Goal: Task Accomplishment & Management: Use online tool/utility

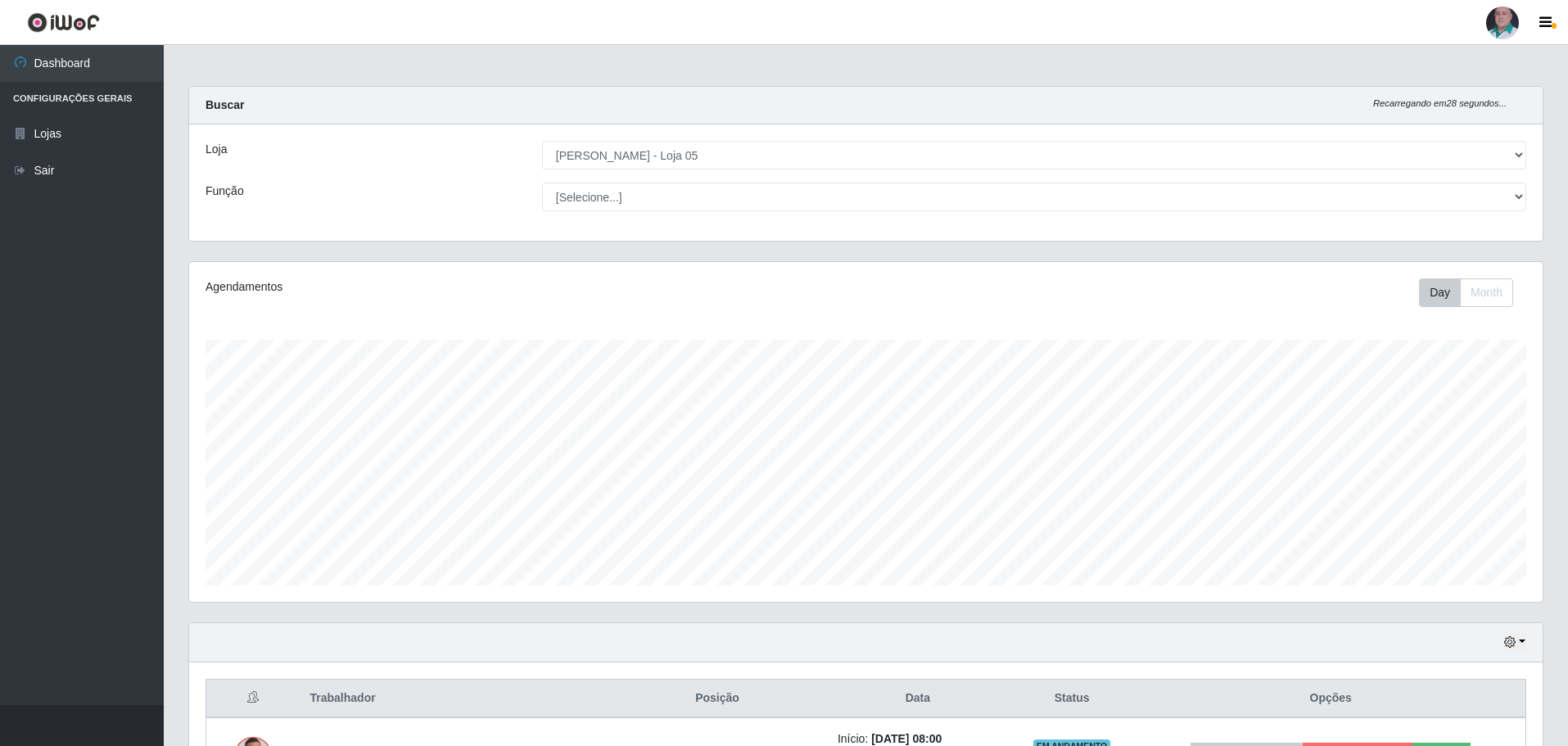
select select "252"
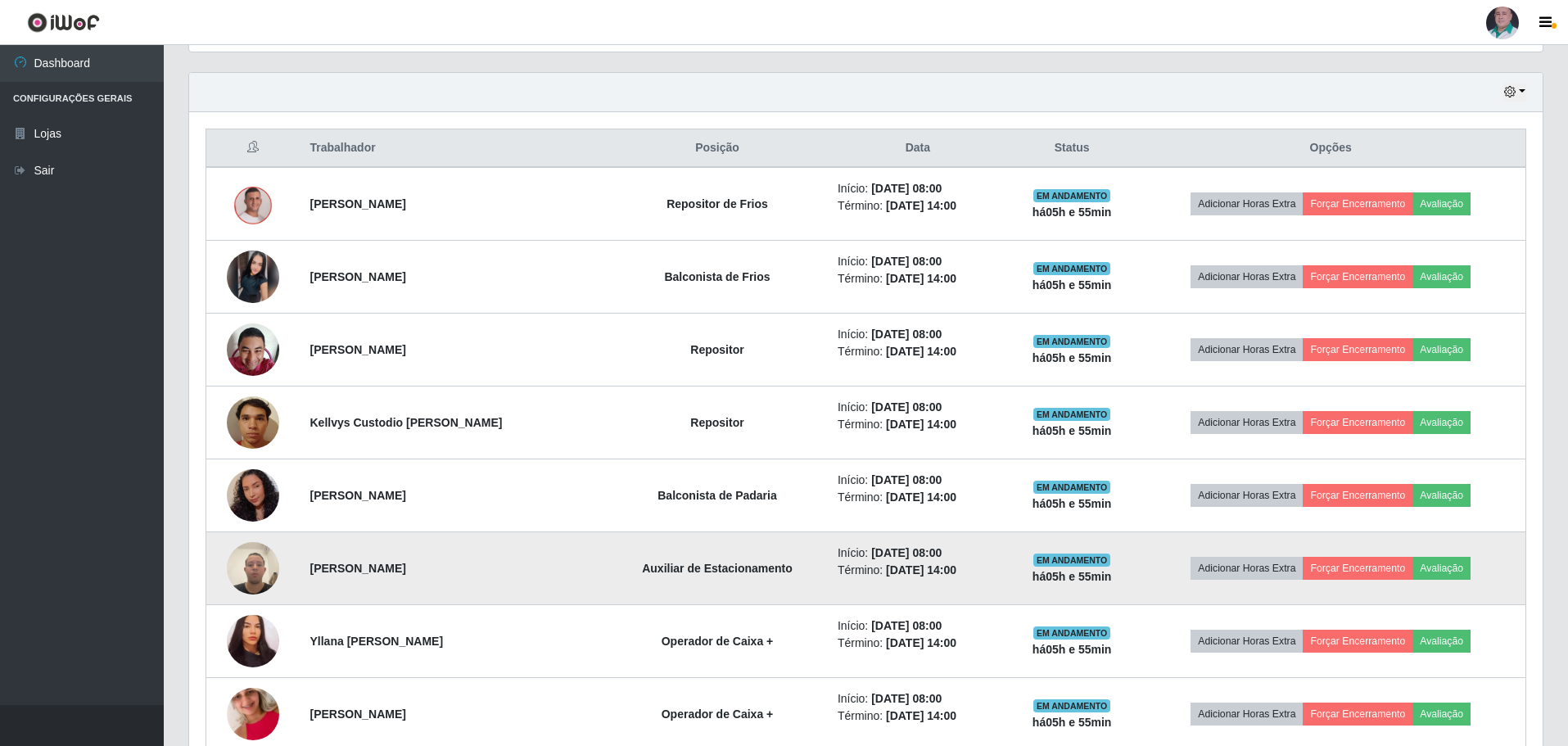
scroll to position [573, 0]
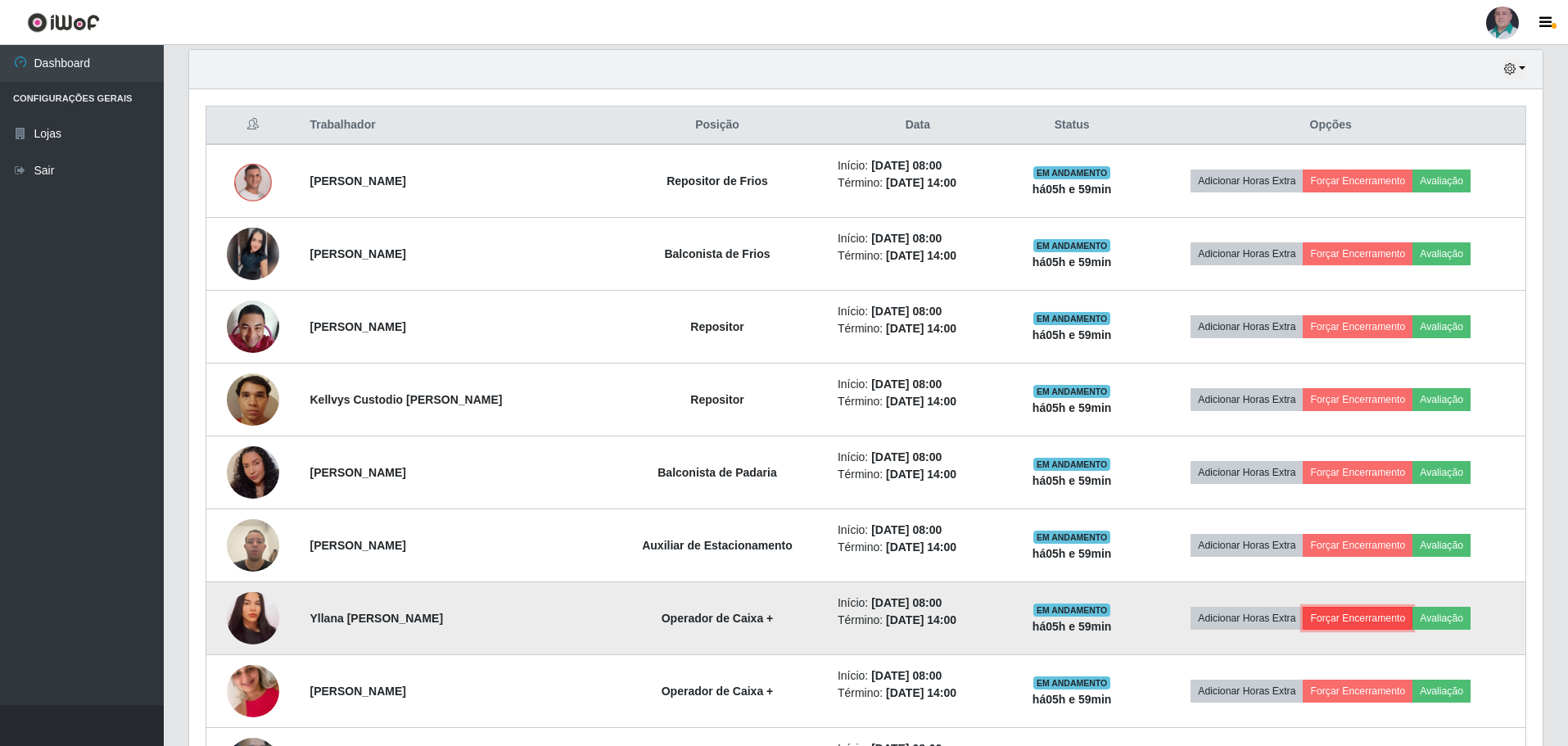
click at [1368, 626] on button "Forçar Encerramento" at bounding box center [1358, 618] width 110 height 23
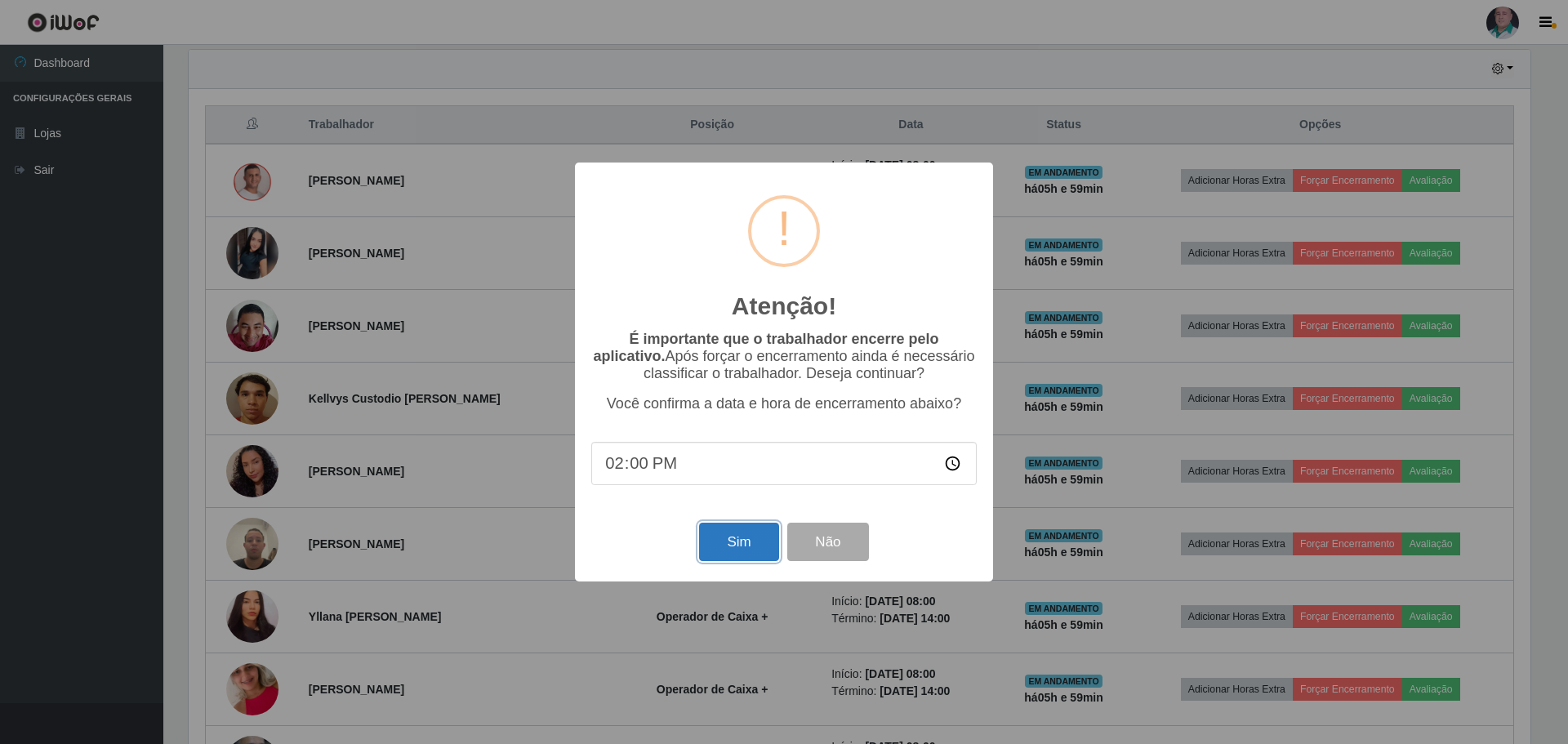
click at [744, 550] on button "Sim" at bounding box center [738, 542] width 79 height 38
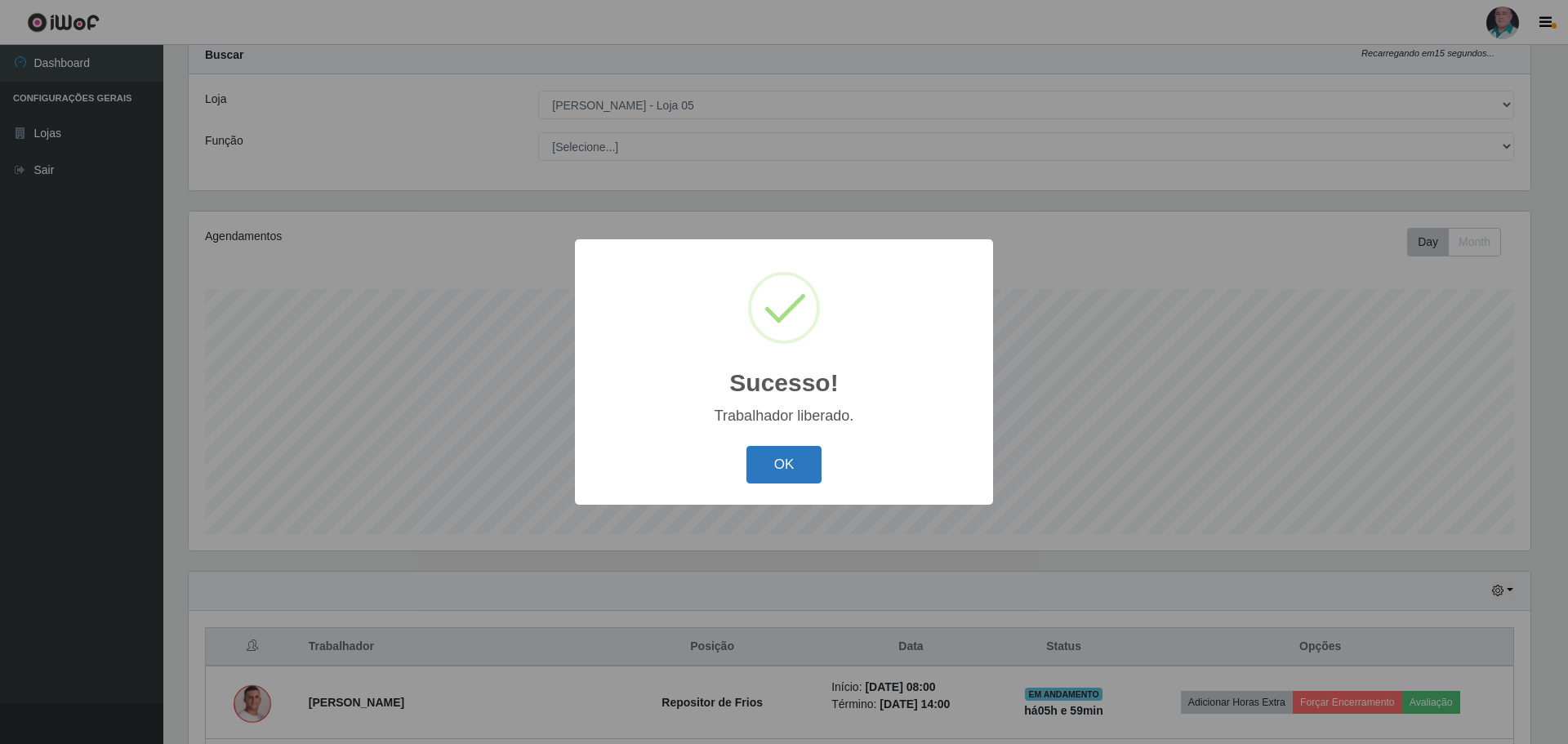
click at [772, 459] on button "OK" at bounding box center [784, 465] width 76 height 38
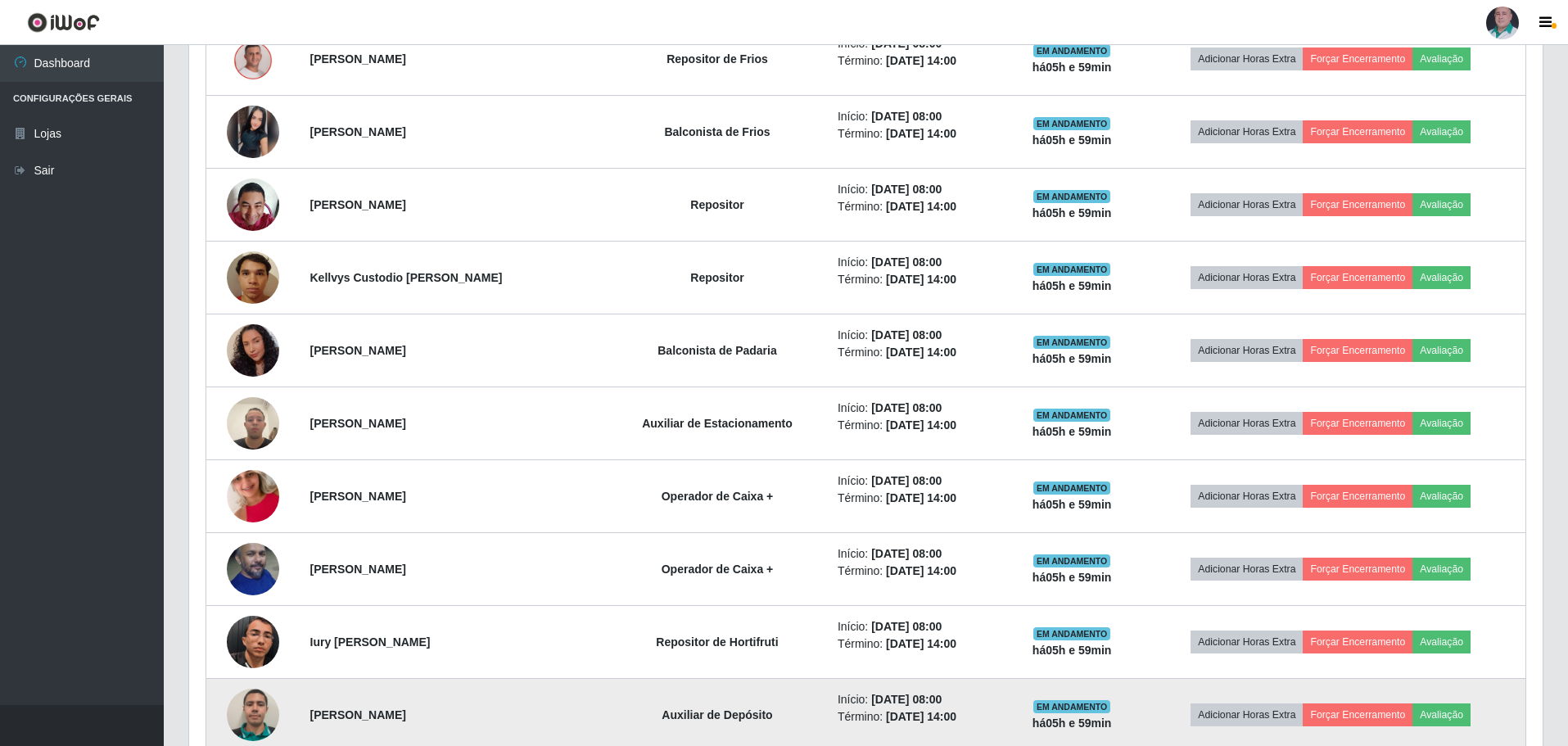
scroll to position [787, 0]
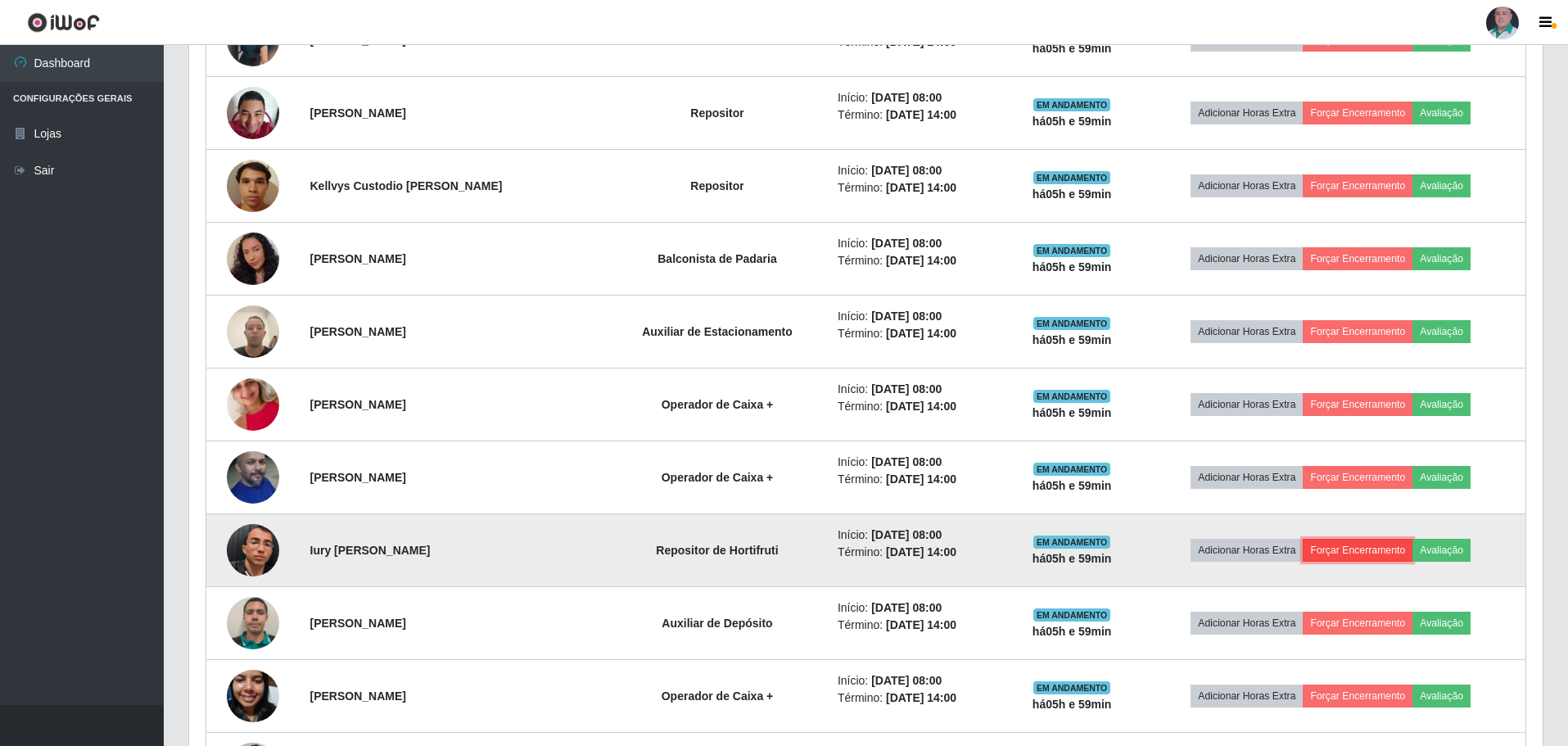
click at [1343, 543] on button "Forçar Encerramento" at bounding box center [1358, 550] width 110 height 23
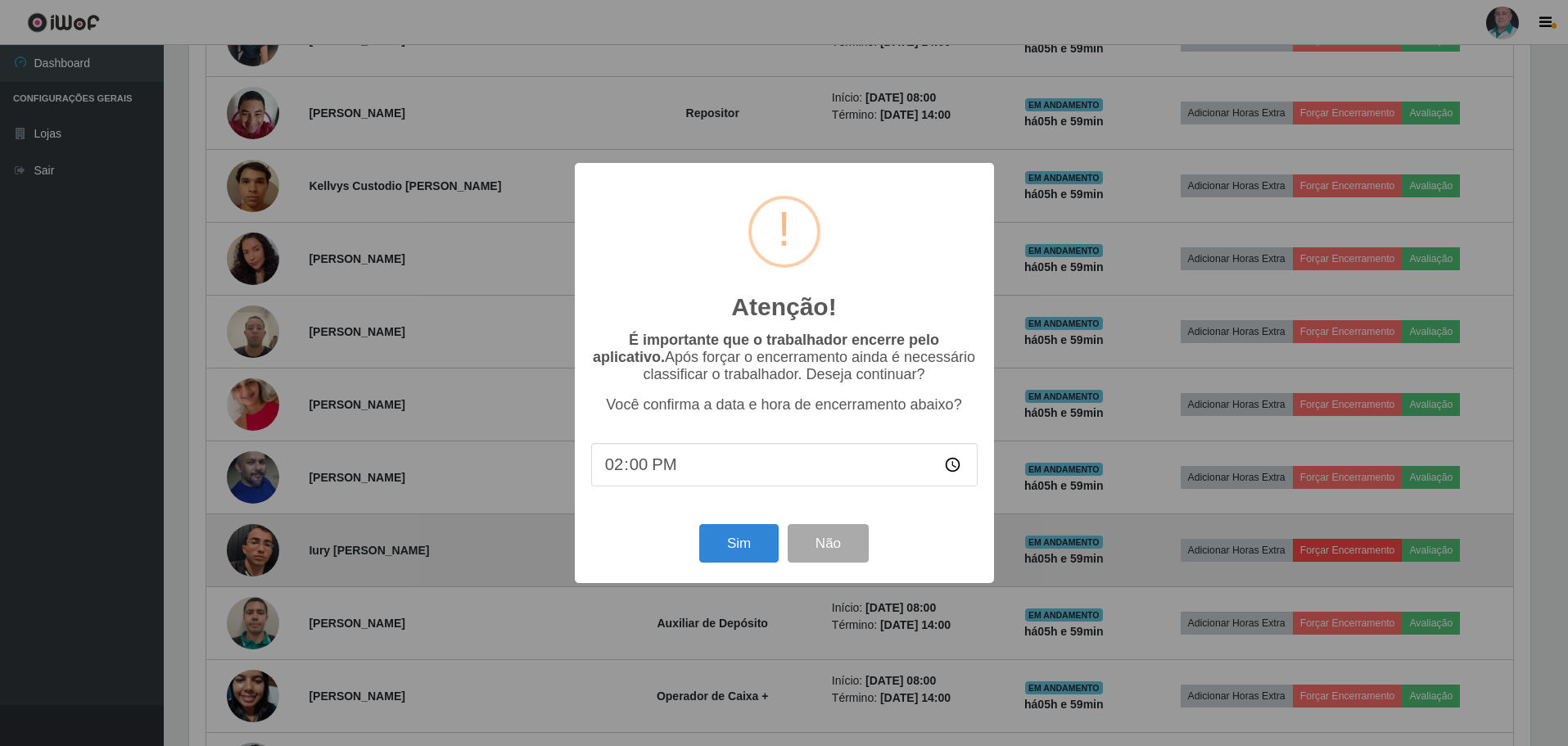
scroll to position [339, 1345]
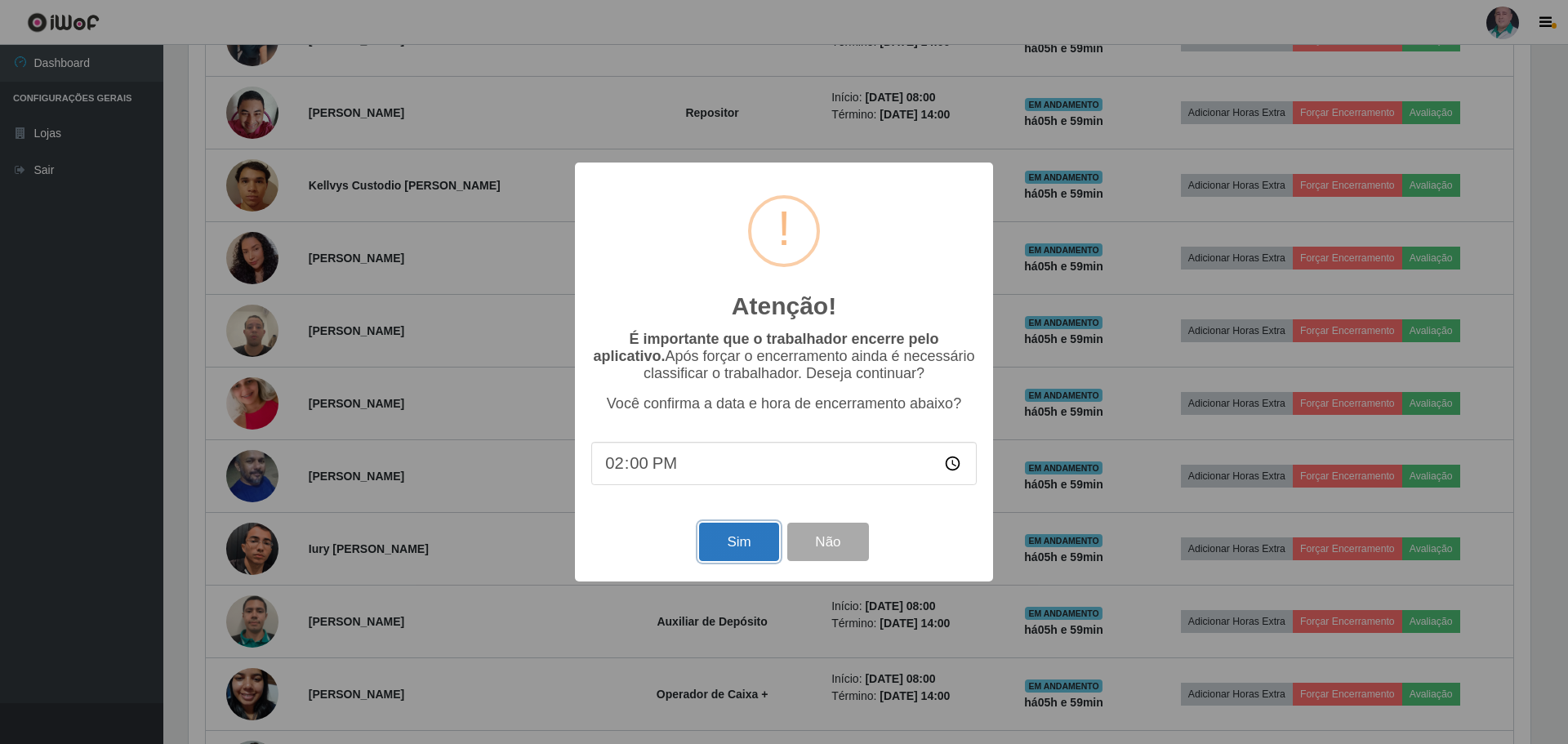
click at [761, 547] on button "Sim" at bounding box center [738, 542] width 79 height 38
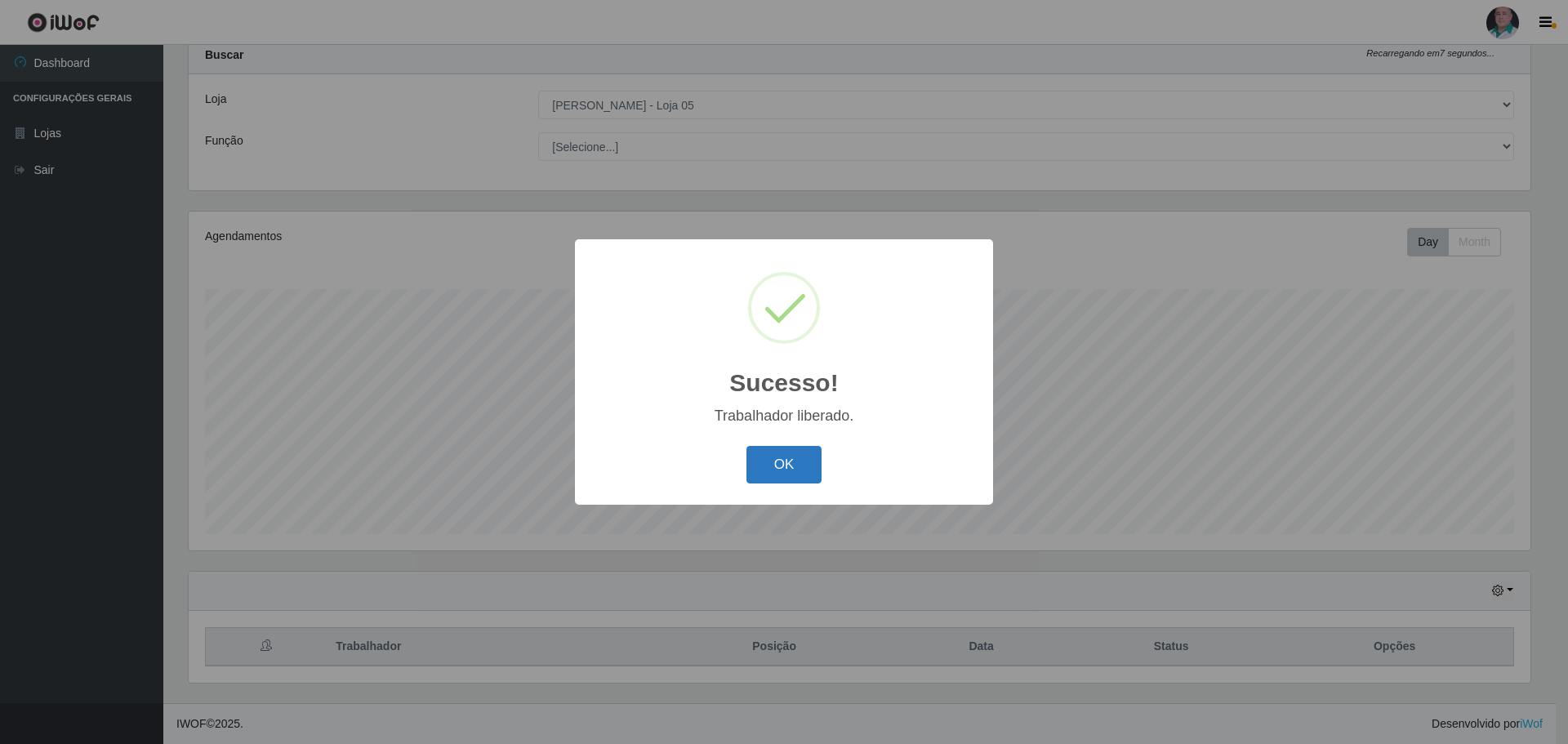
click at [794, 471] on button "OK" at bounding box center [784, 465] width 76 height 38
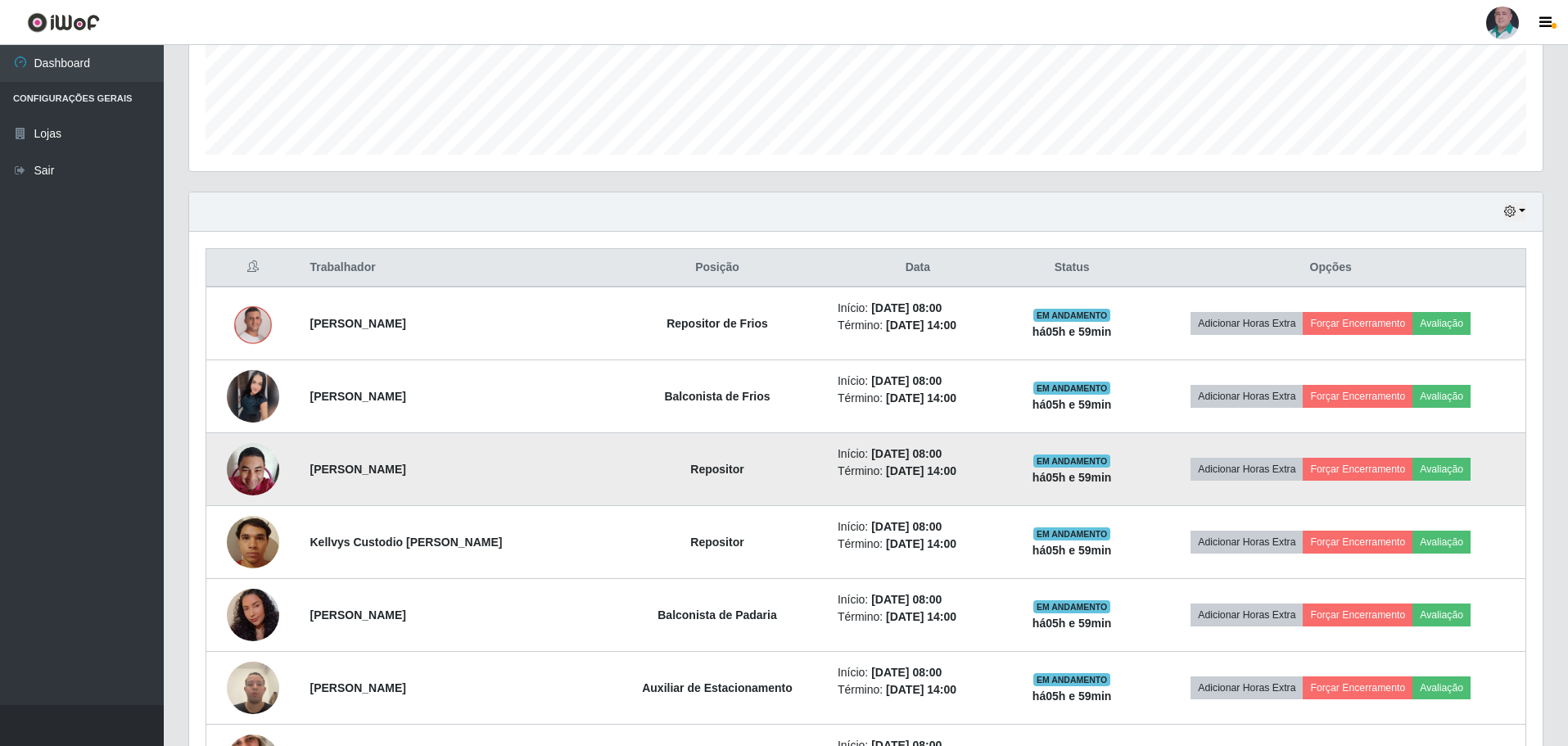
scroll to position [459, 0]
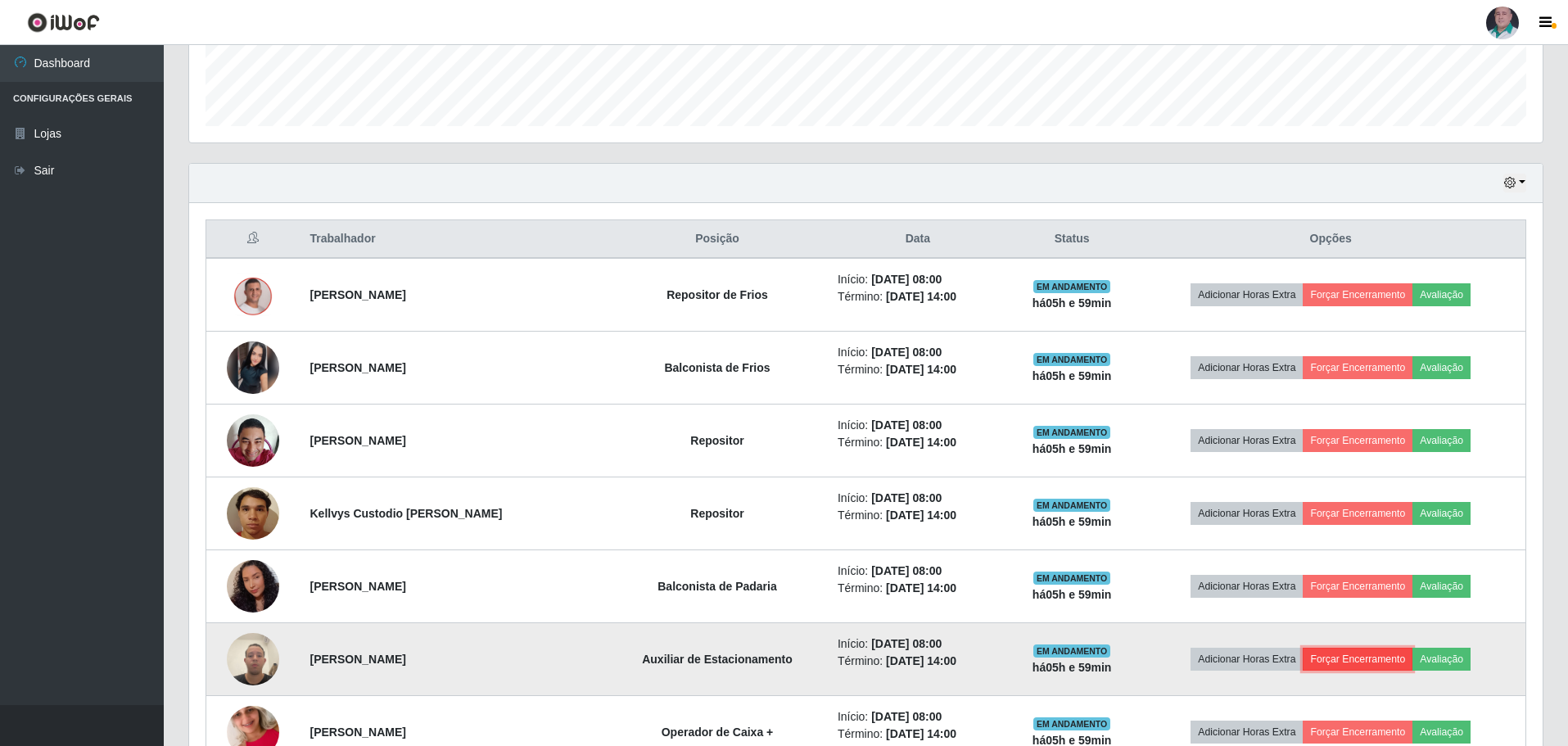
click at [1349, 654] on button "Forçar Encerramento" at bounding box center [1358, 659] width 110 height 23
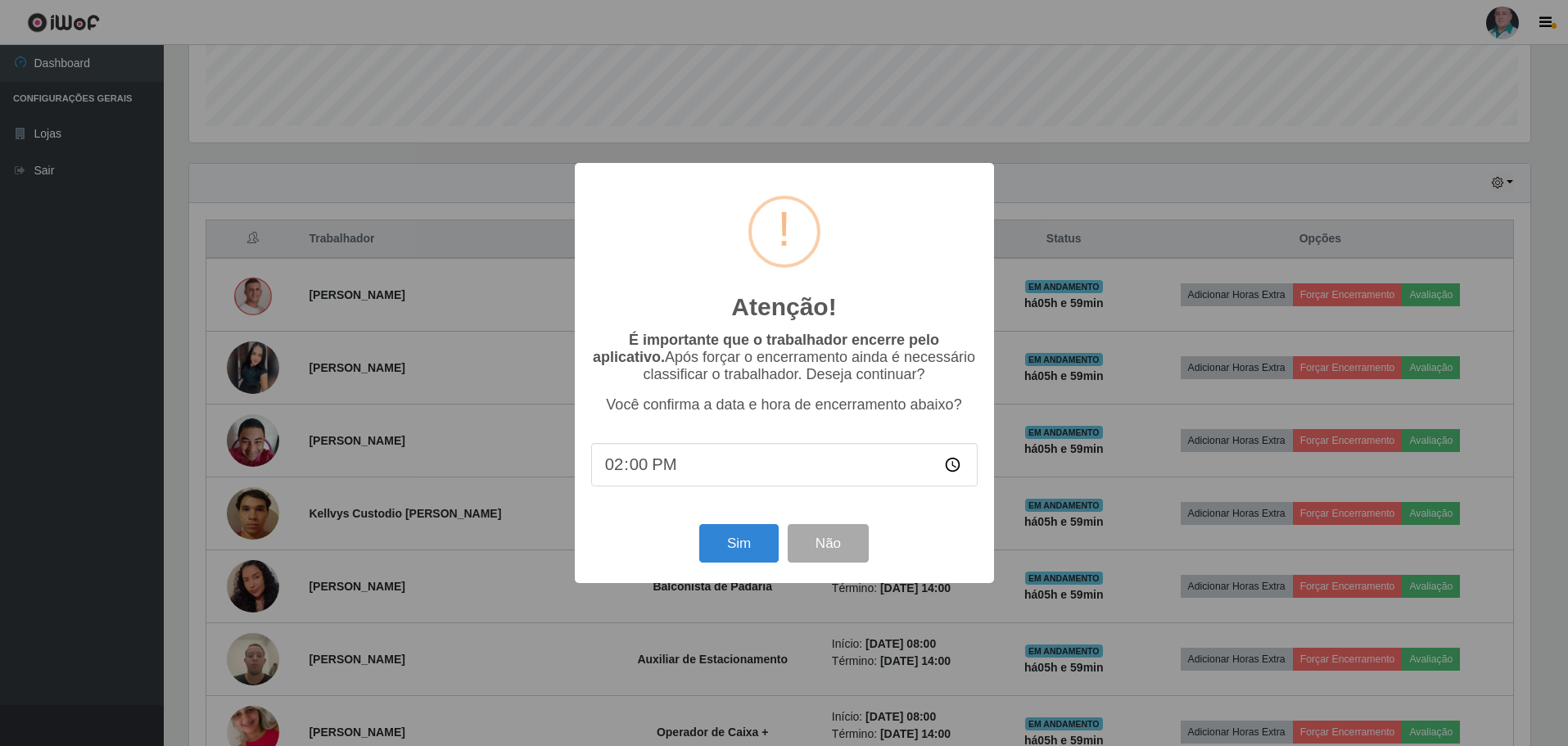
scroll to position [339, 1345]
click at [730, 540] on button "Sim" at bounding box center [740, 544] width 79 height 38
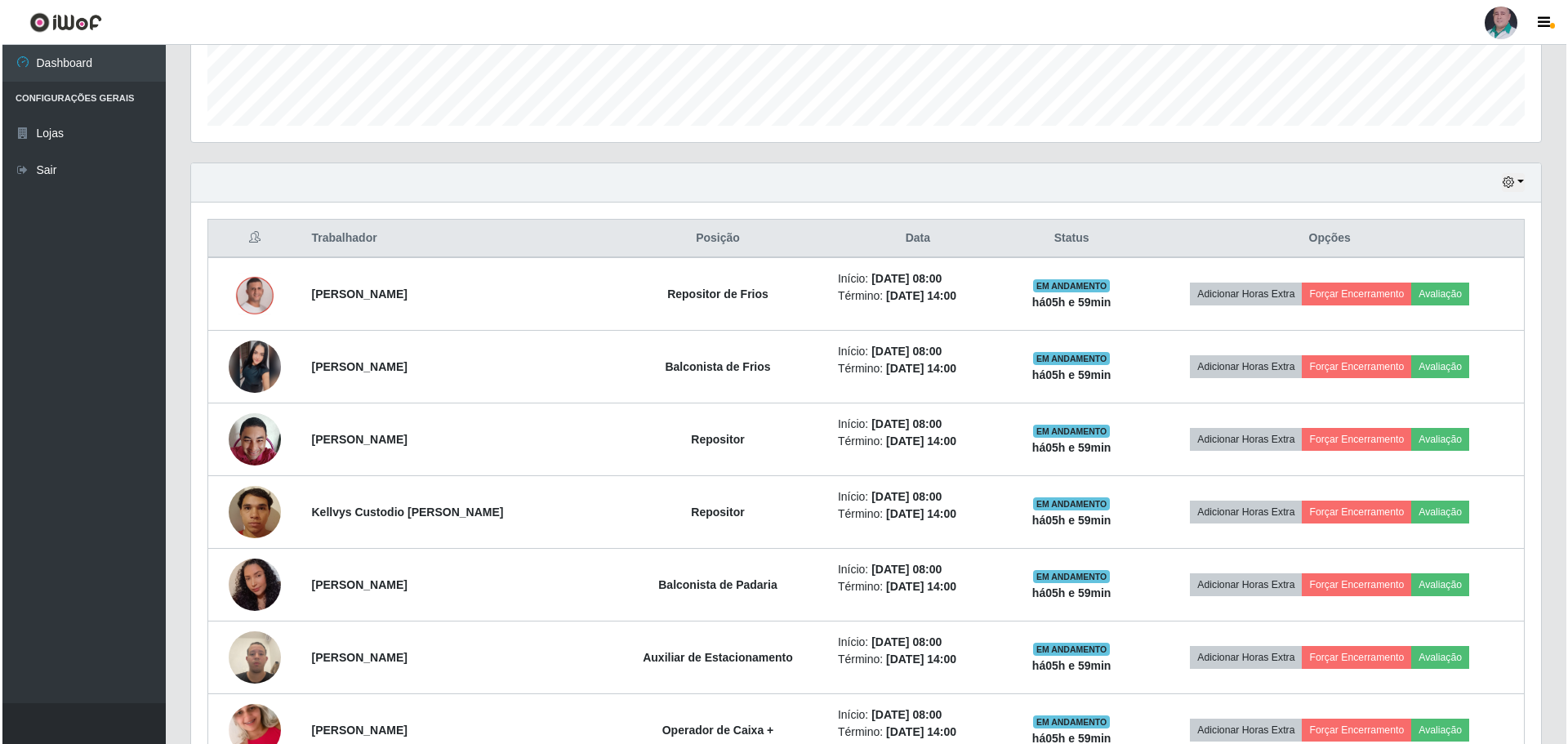
scroll to position [0, 0]
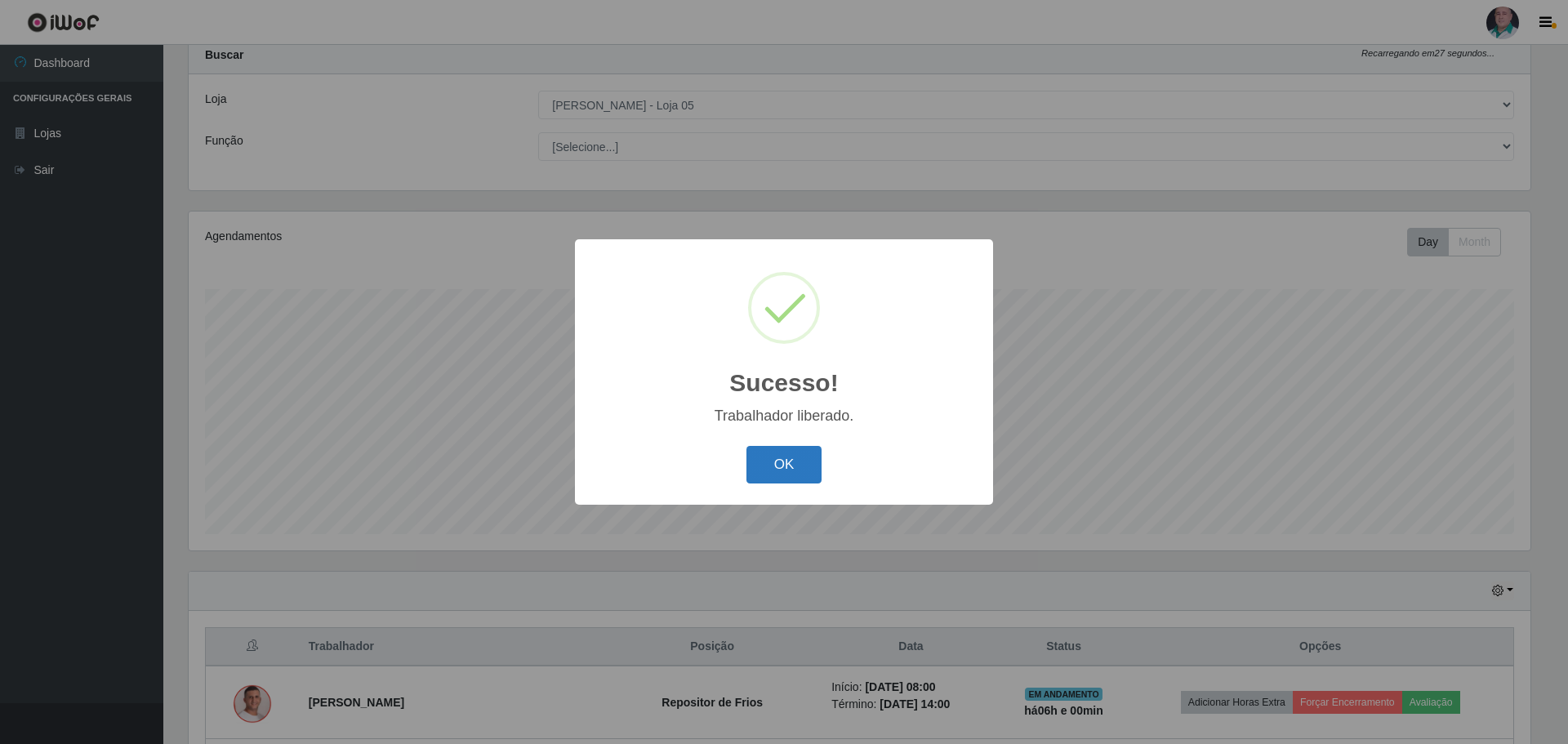
click at [797, 461] on button "OK" at bounding box center [784, 465] width 76 height 38
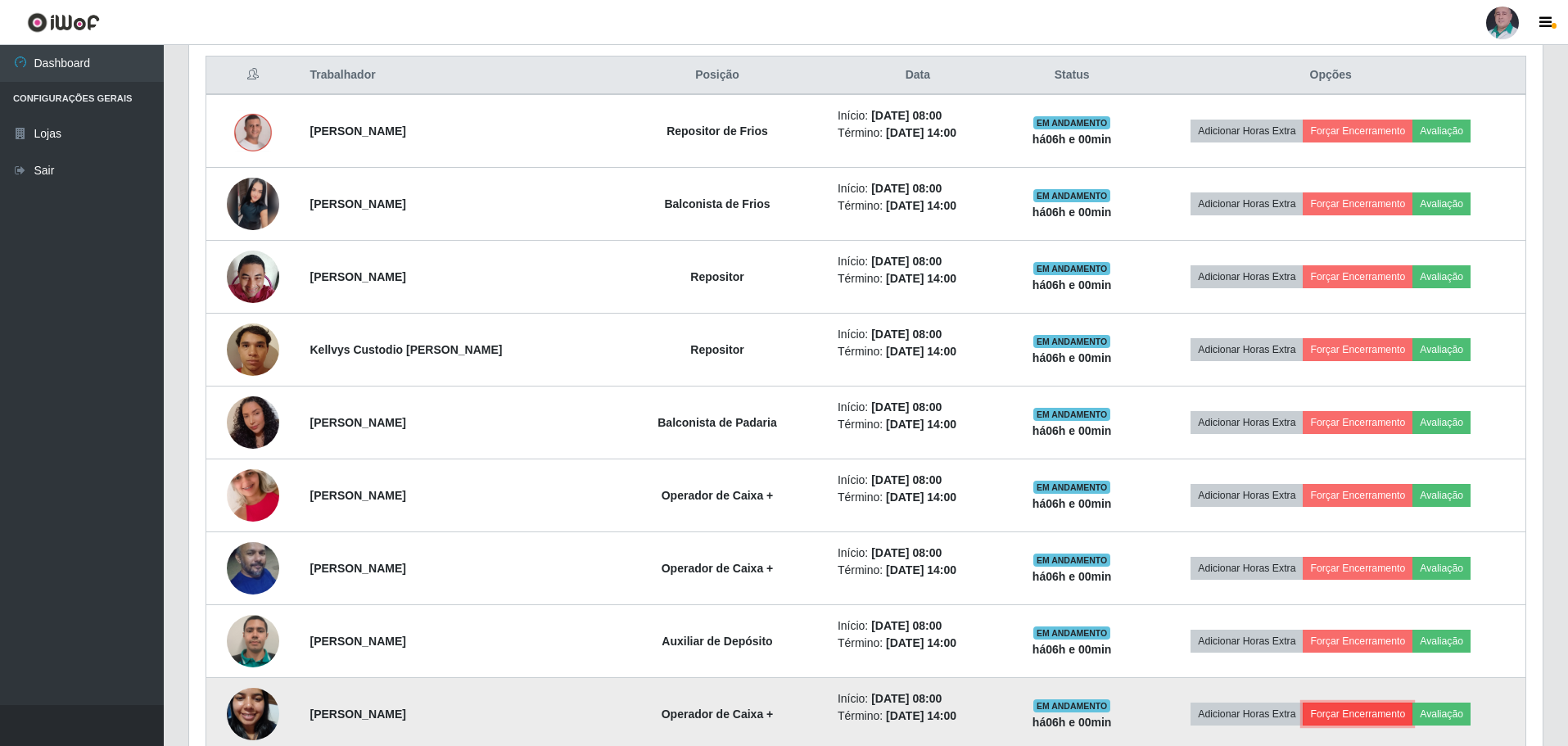
click at [1366, 707] on button "Forçar Encerramento" at bounding box center [1358, 714] width 110 height 23
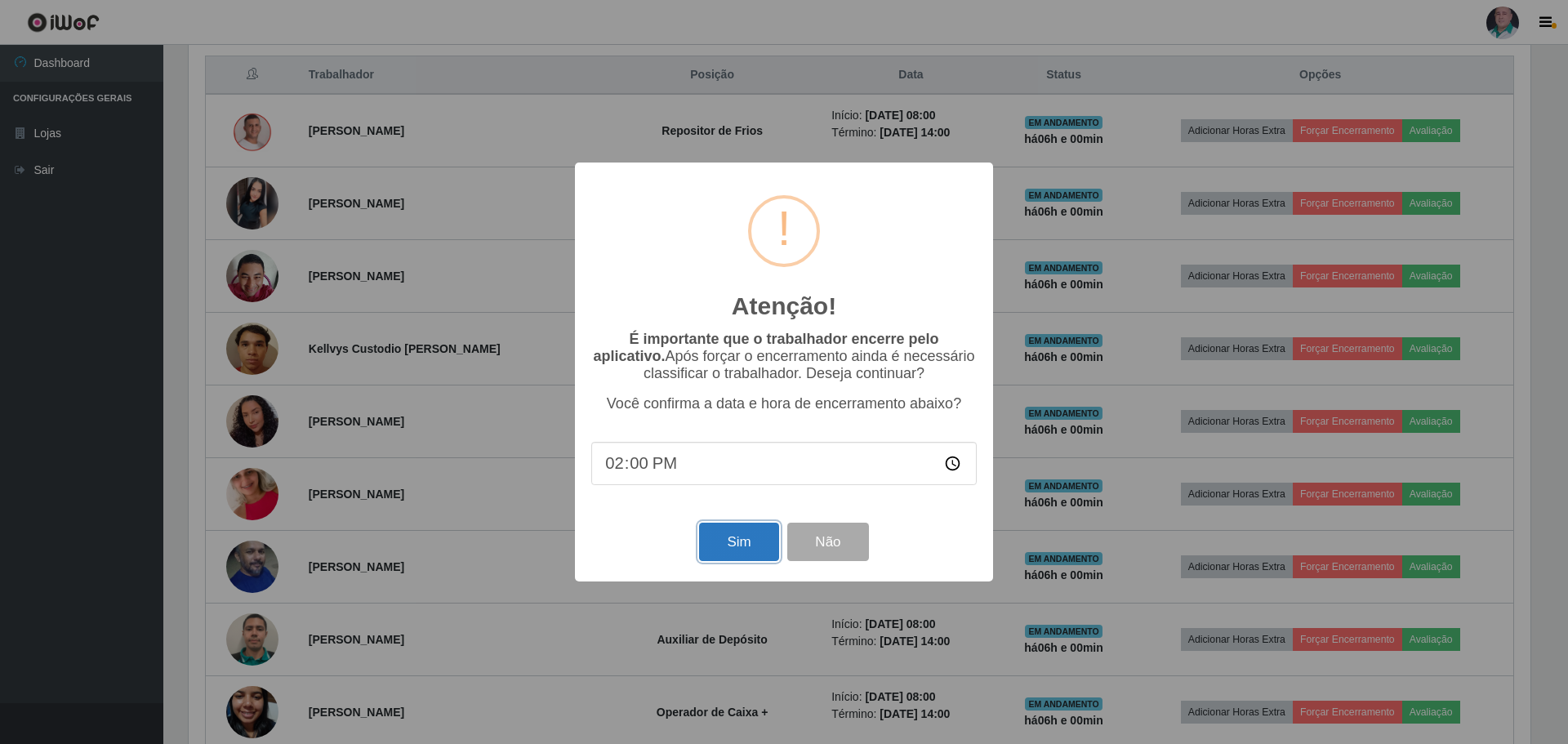
click at [727, 535] on button "Sim" at bounding box center [738, 542] width 79 height 38
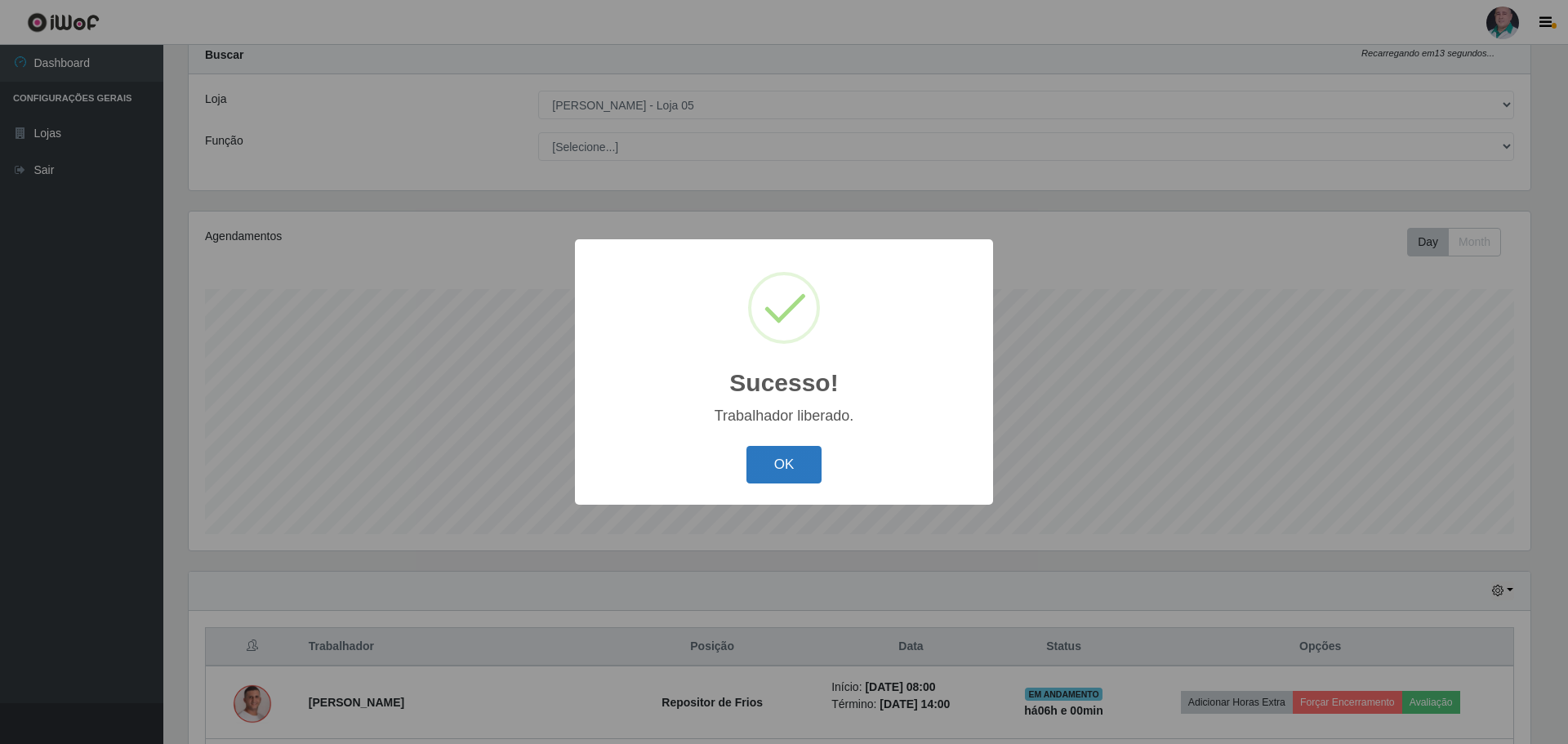
click at [799, 460] on button "OK" at bounding box center [784, 465] width 76 height 38
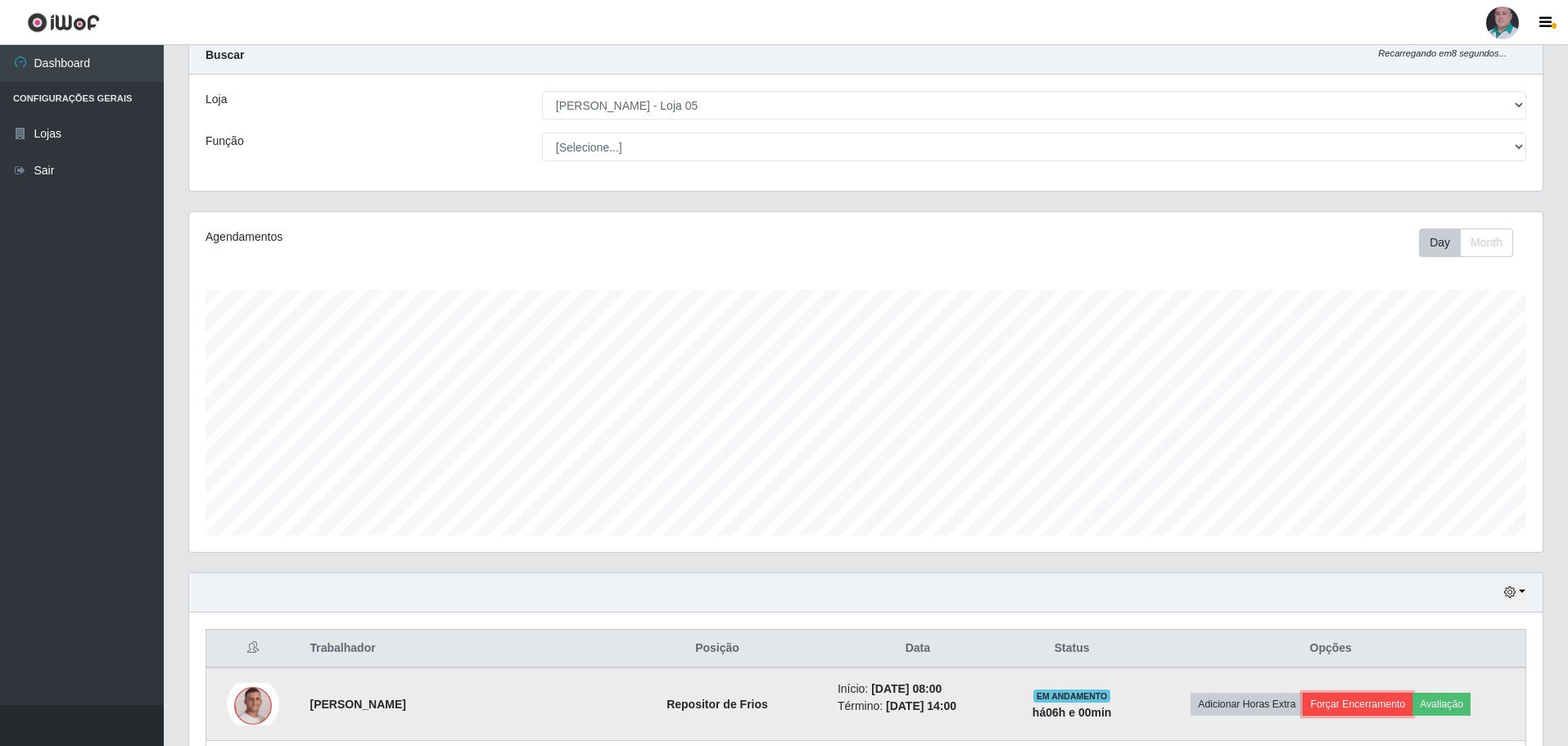
click at [1384, 704] on button "Forçar Encerramento" at bounding box center [1358, 704] width 110 height 23
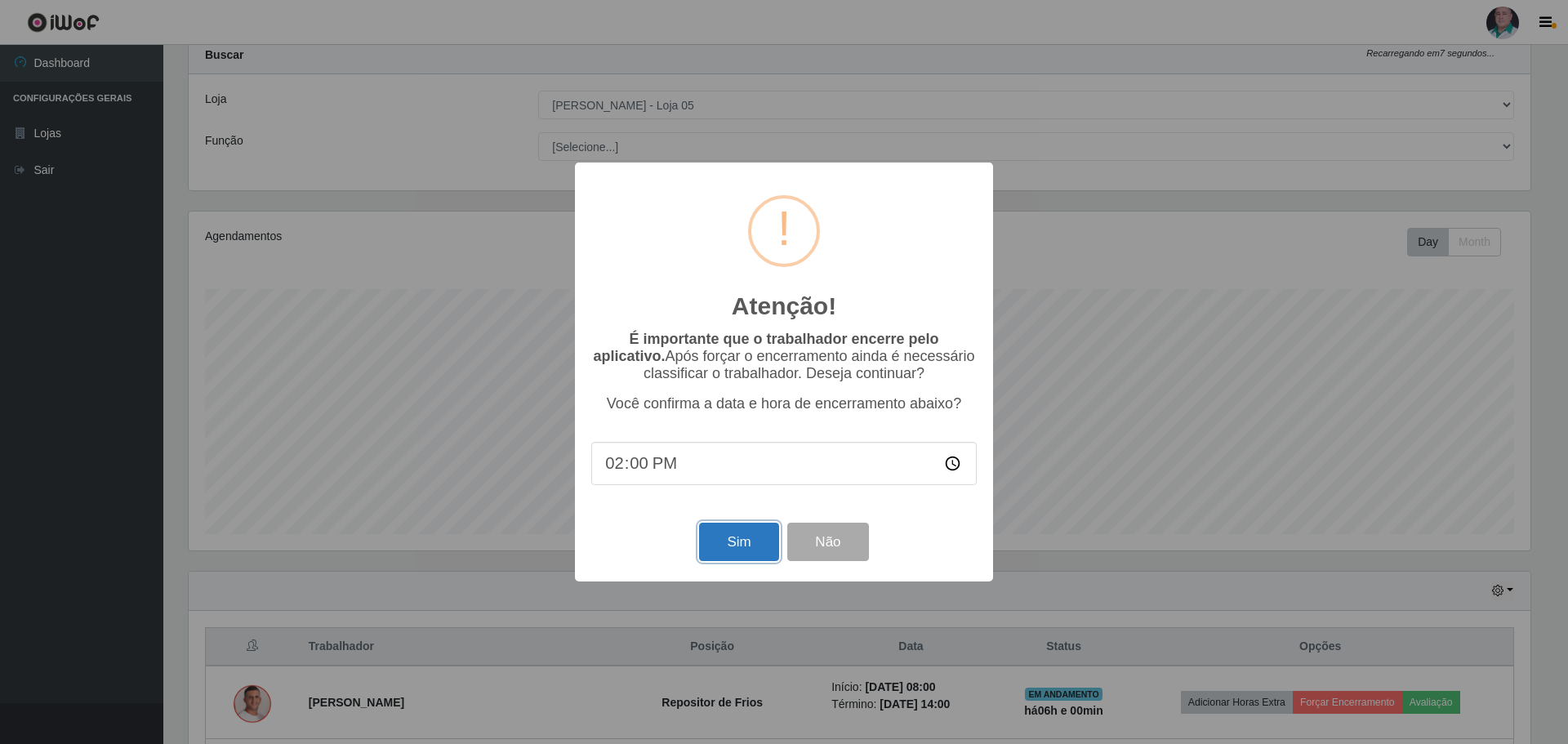
click at [730, 540] on button "Sim" at bounding box center [738, 542] width 79 height 38
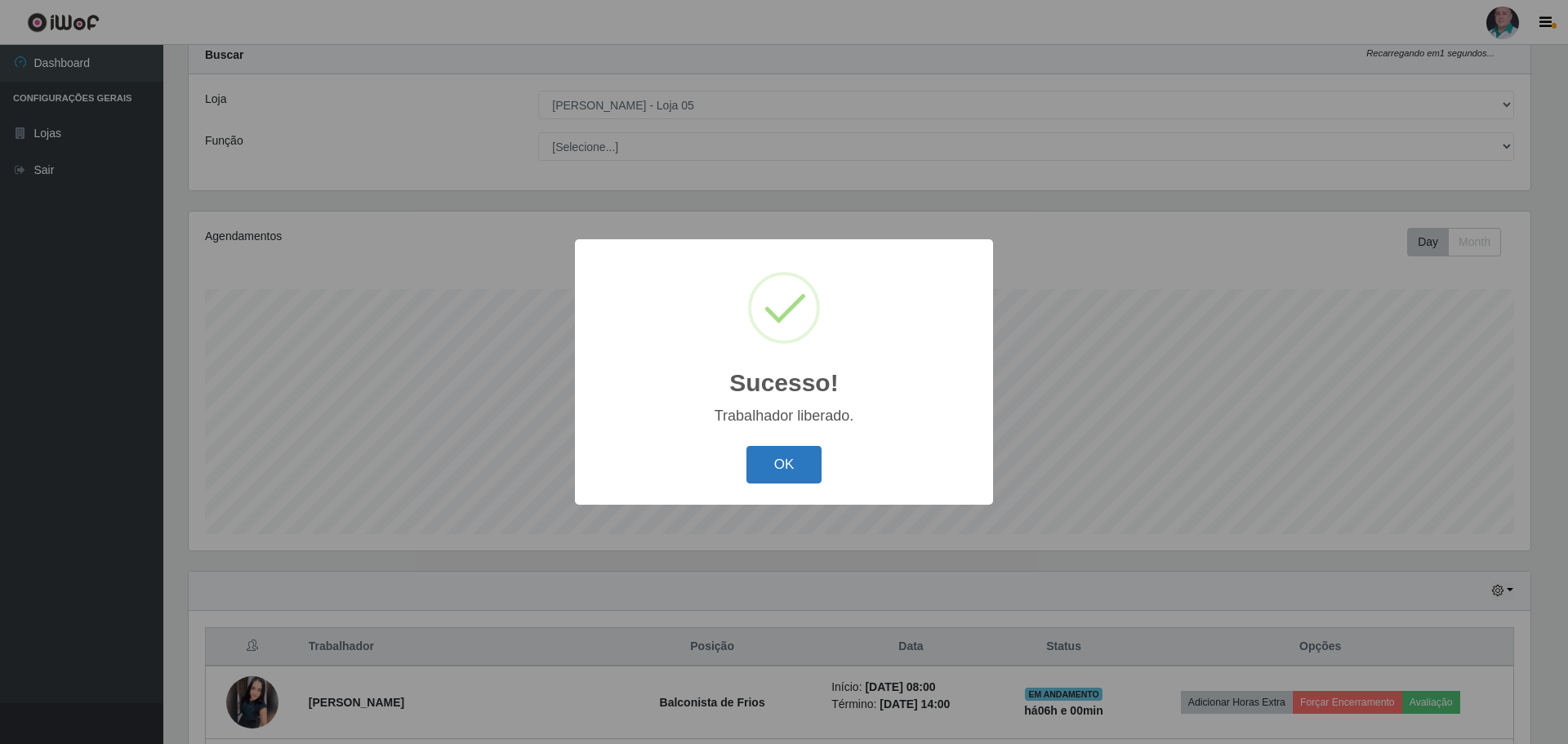
click at [788, 446] on button "OK" at bounding box center [784, 465] width 76 height 38
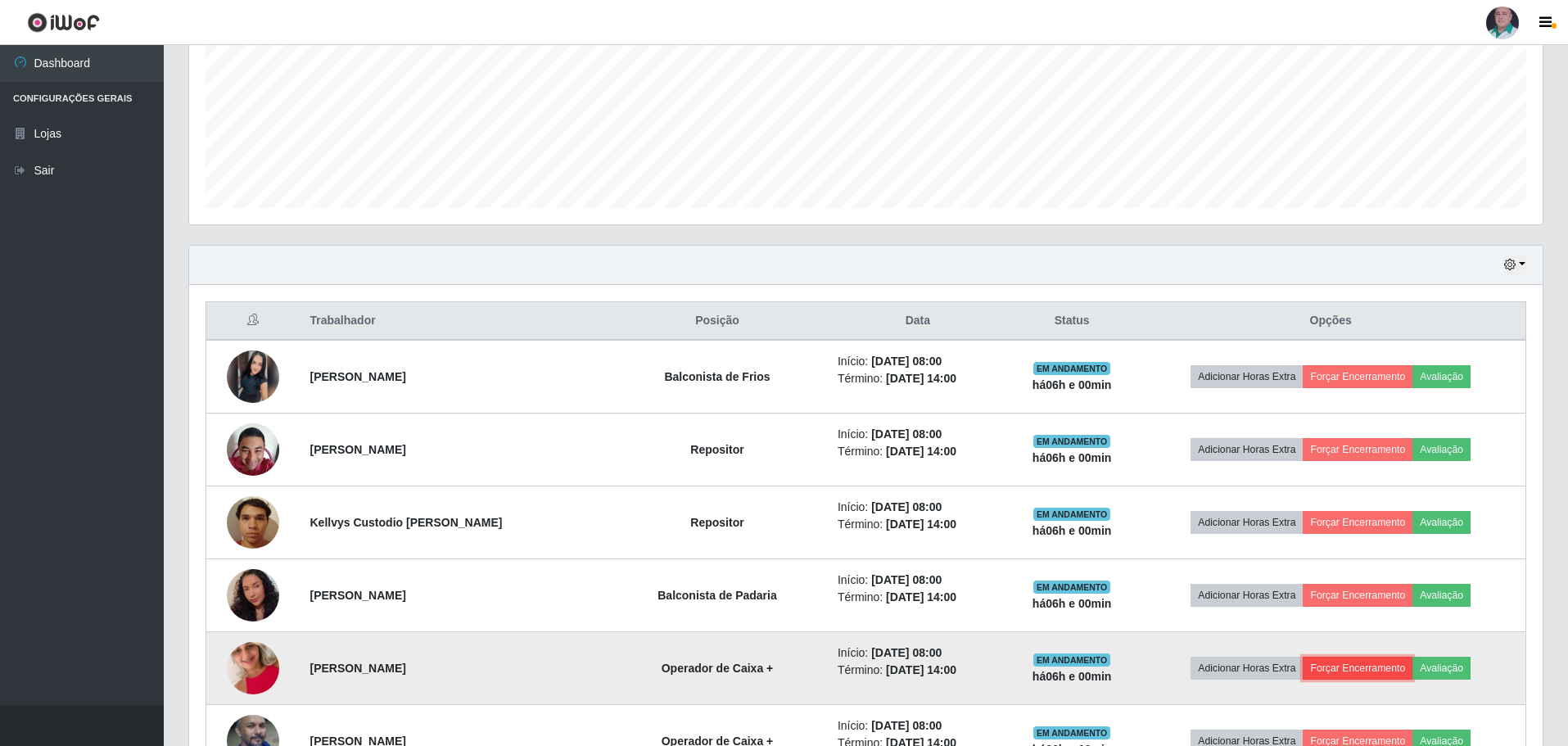
click at [1375, 676] on button "Forçar Encerramento" at bounding box center [1358, 668] width 110 height 23
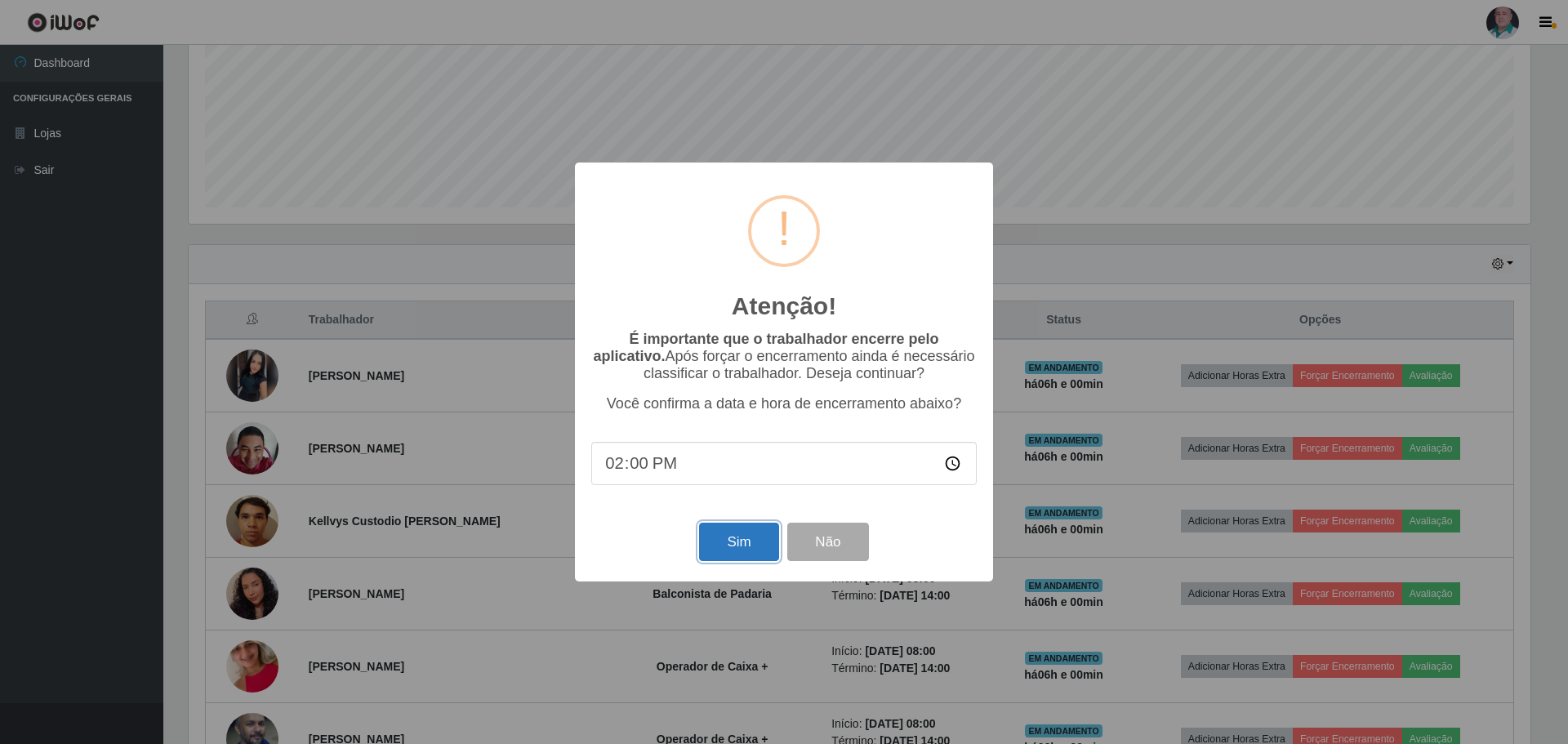
click at [733, 546] on button "Sim" at bounding box center [738, 542] width 79 height 38
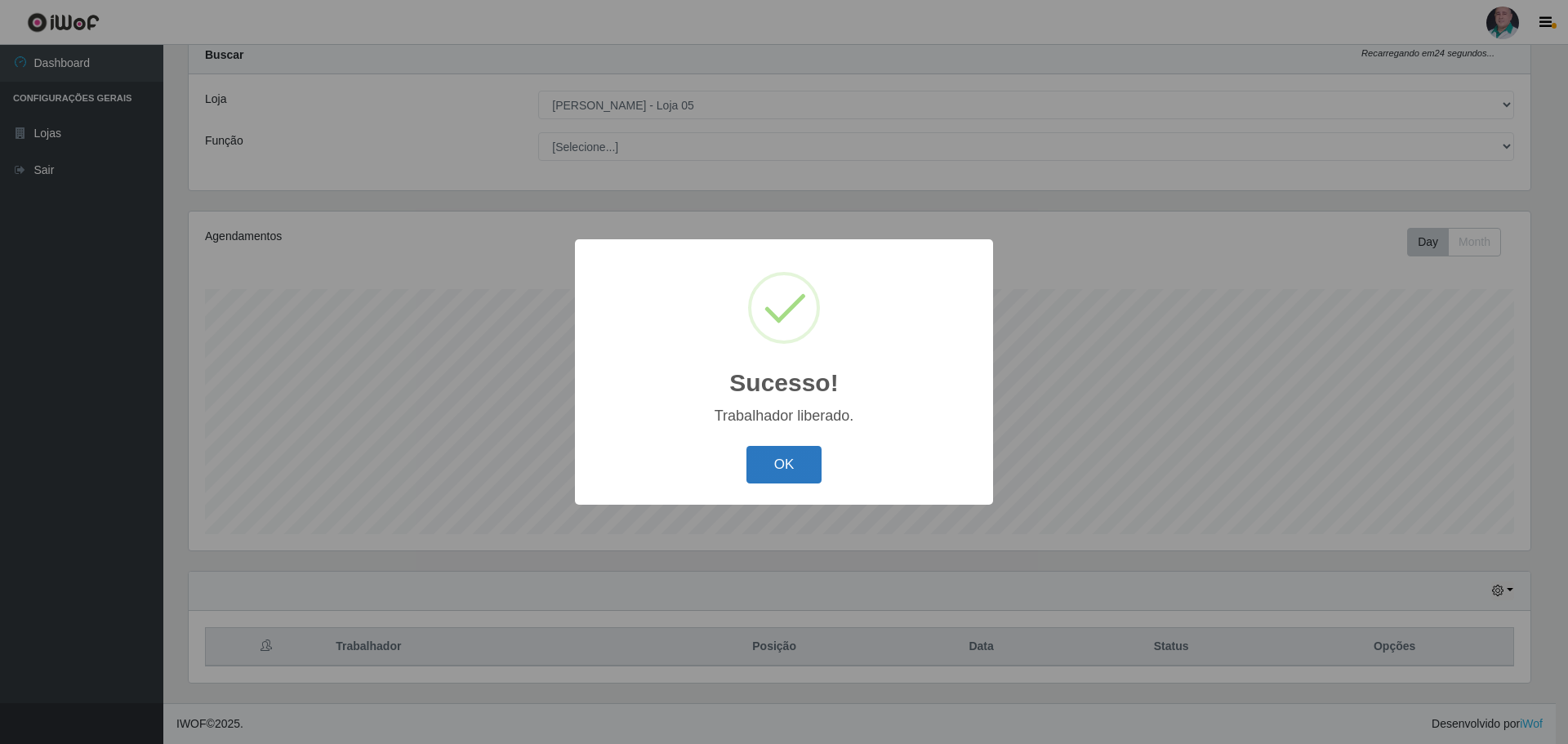
click at [803, 471] on button "OK" at bounding box center [784, 465] width 76 height 38
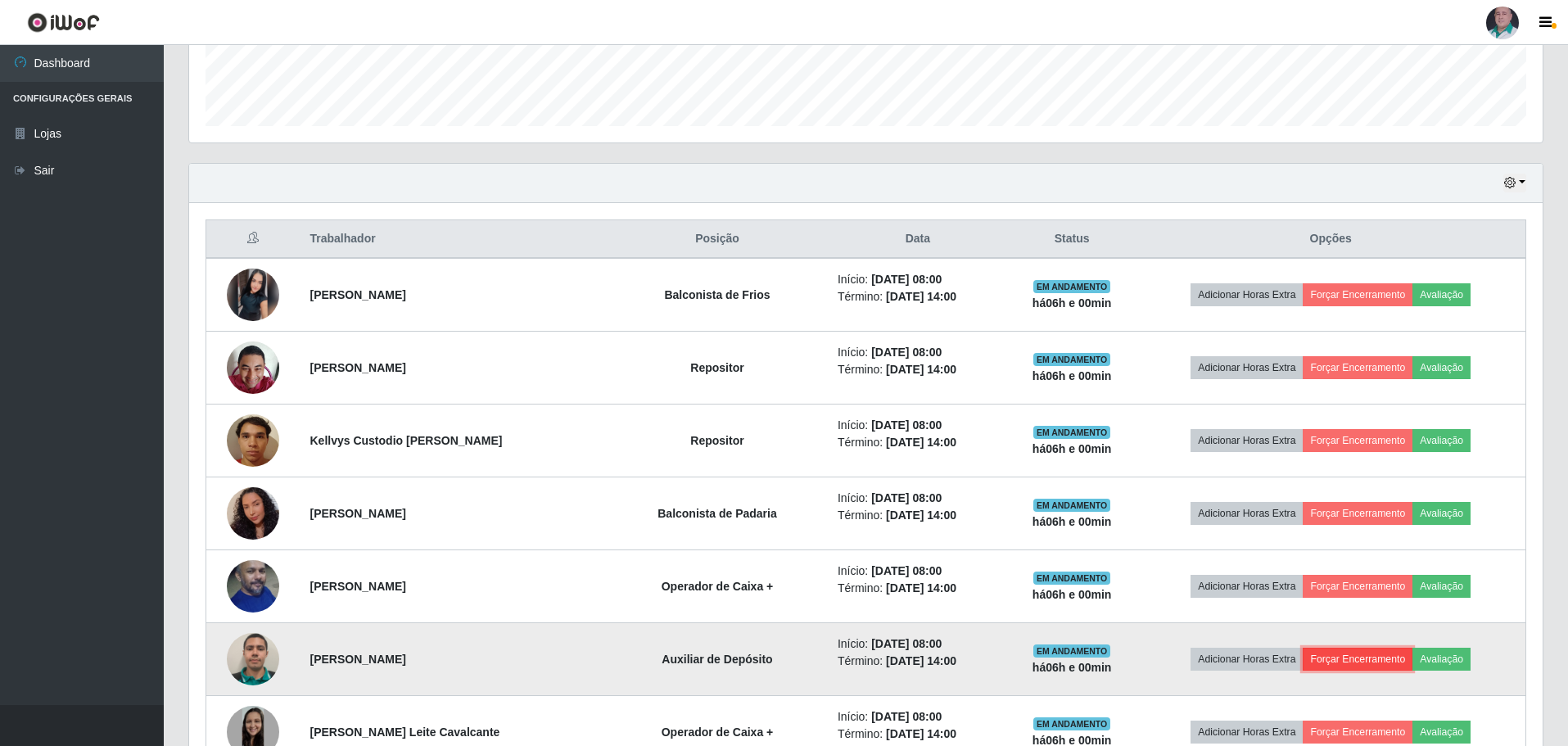
click at [1328, 660] on button "Forçar Encerramento" at bounding box center [1358, 659] width 110 height 23
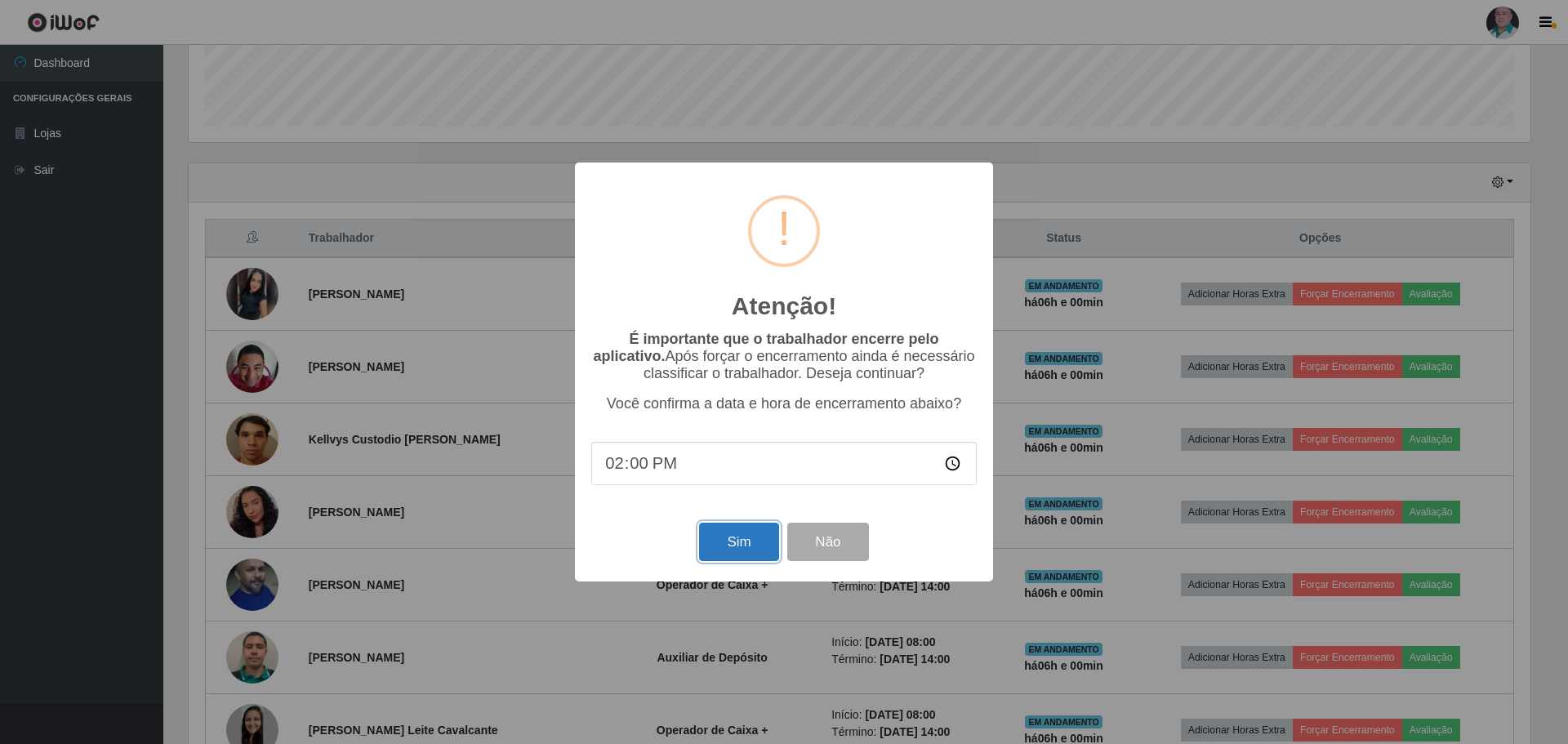
click at [741, 545] on button "Sim" at bounding box center [738, 542] width 79 height 38
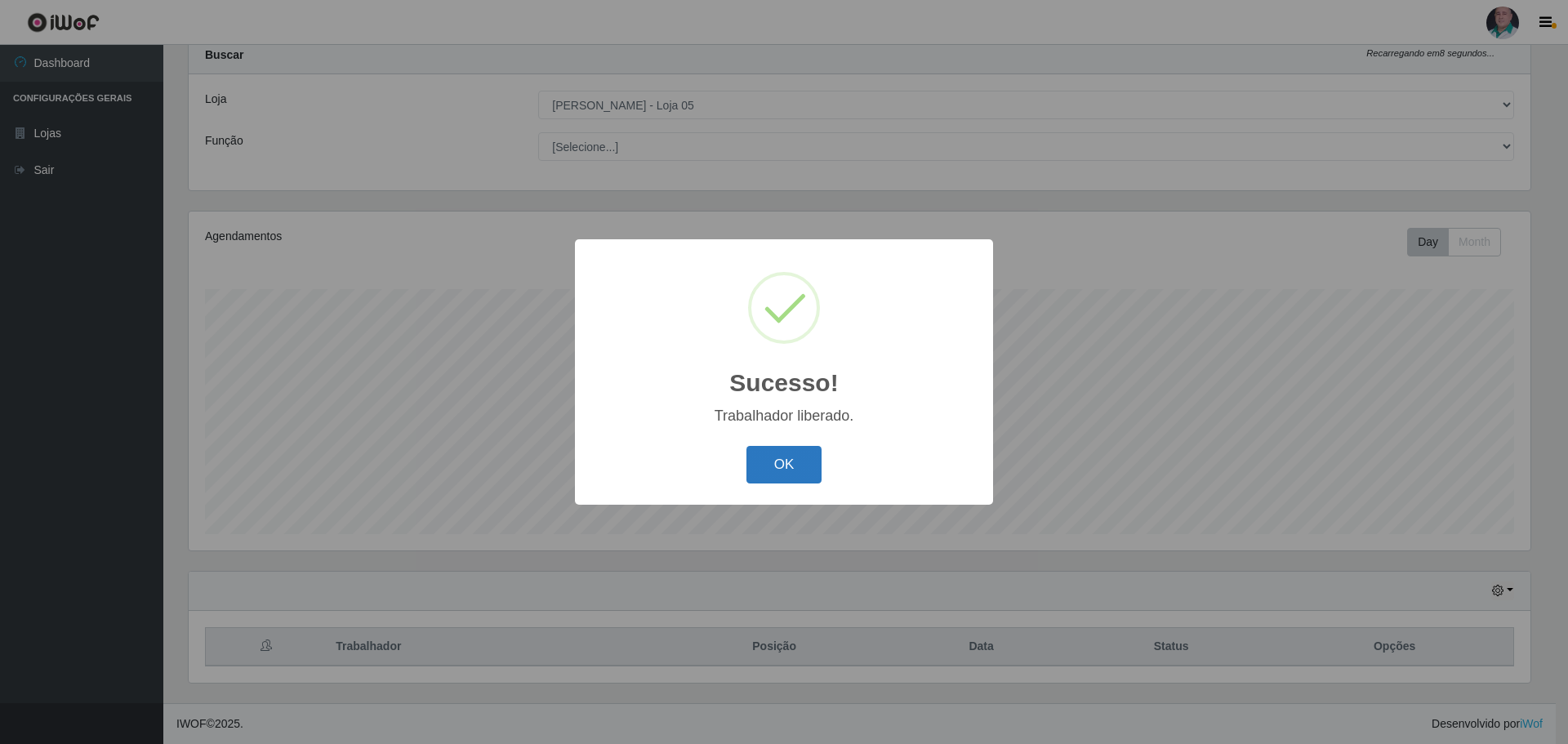
click at [789, 475] on button "OK" at bounding box center [784, 465] width 76 height 38
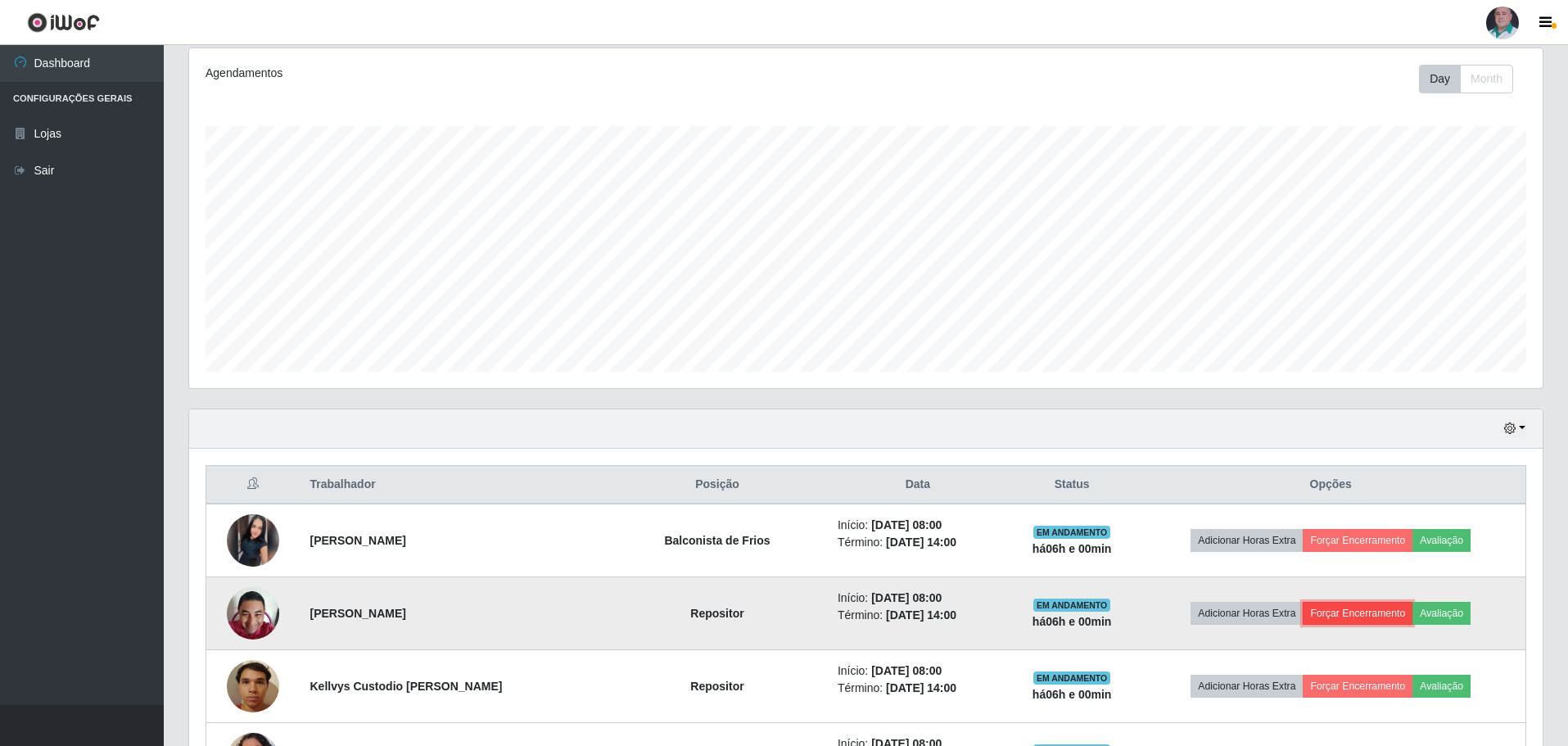
click at [1323, 606] on button "Forçar Encerramento" at bounding box center [1358, 613] width 110 height 23
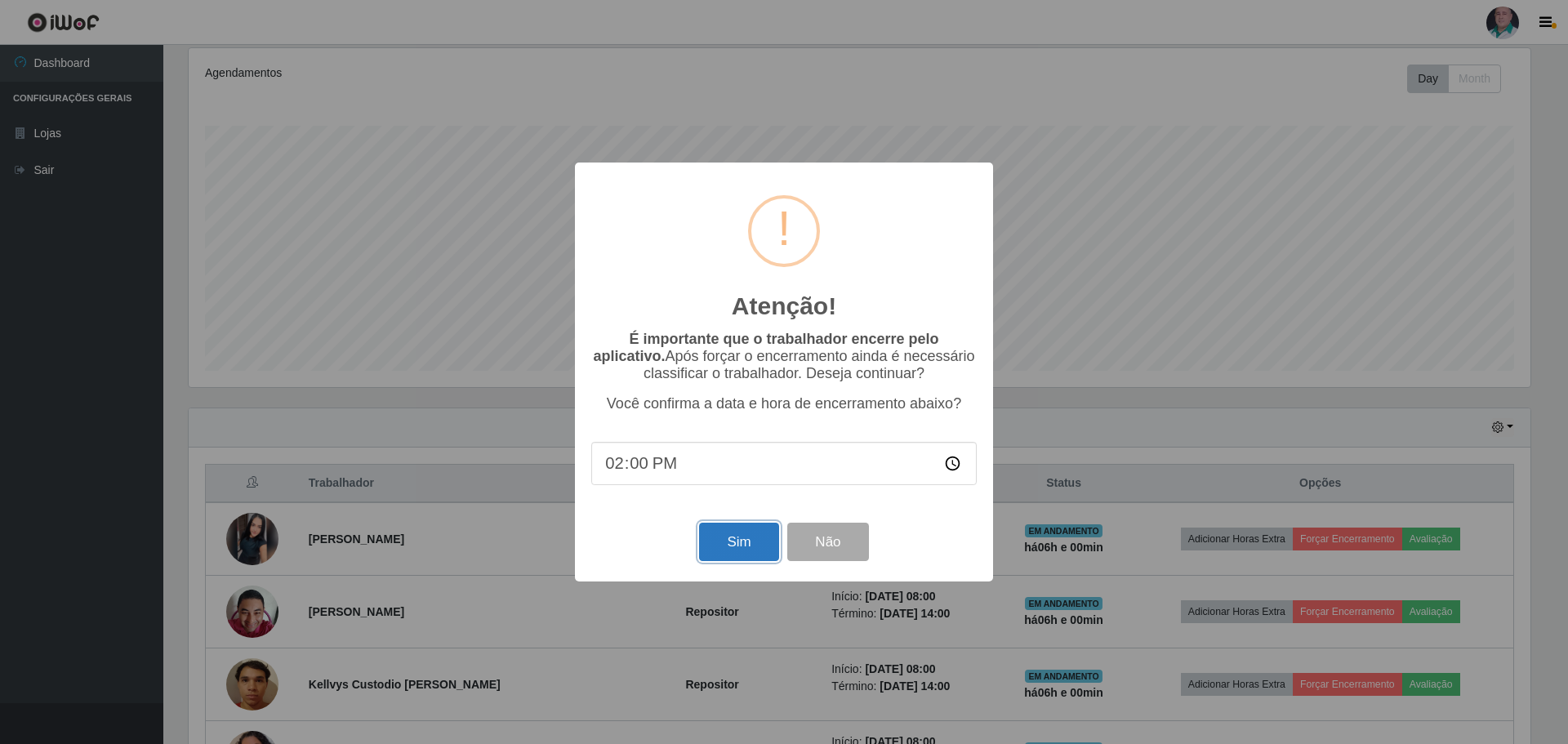
click at [734, 540] on button "Sim" at bounding box center [738, 542] width 79 height 38
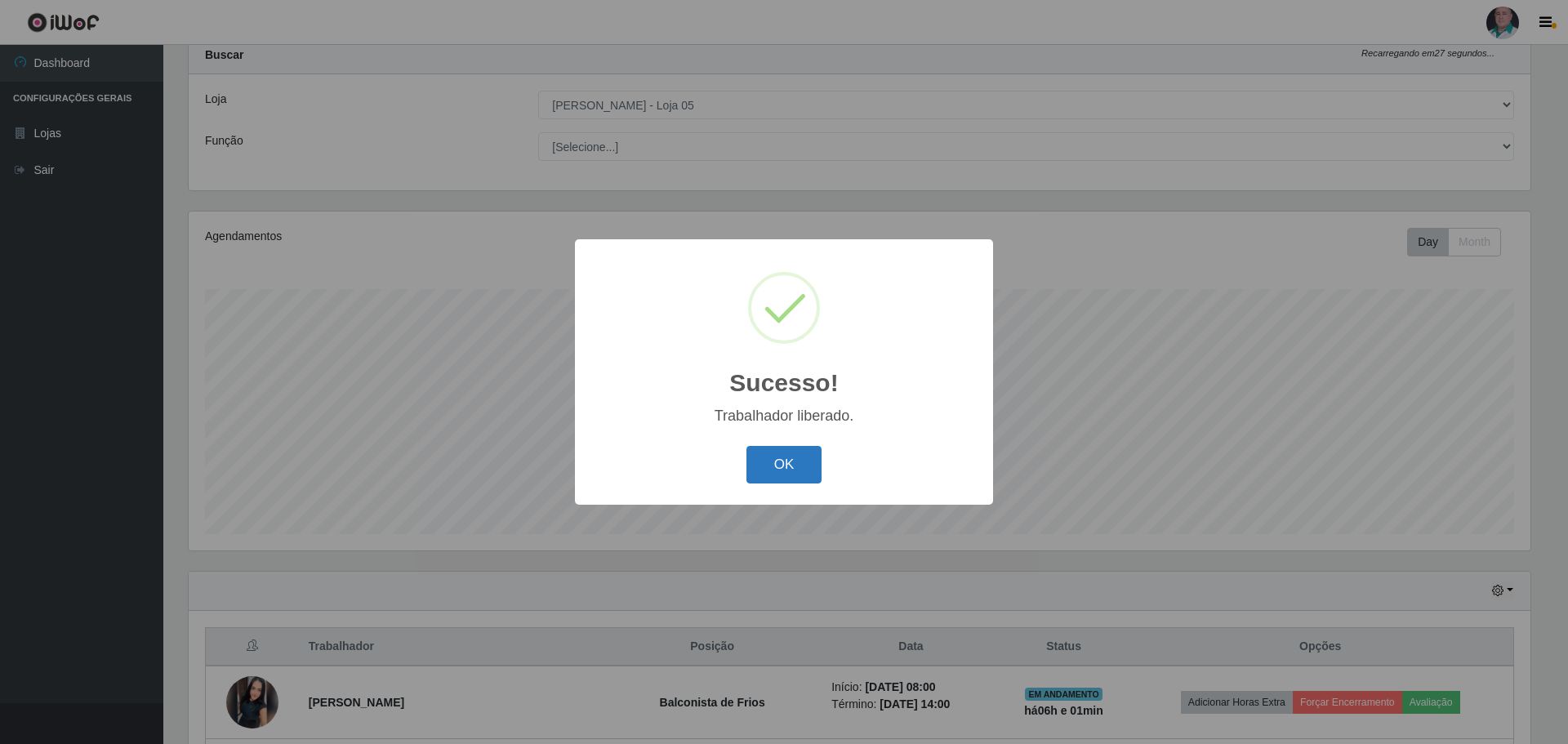
click at [803, 462] on button "OK" at bounding box center [784, 465] width 76 height 38
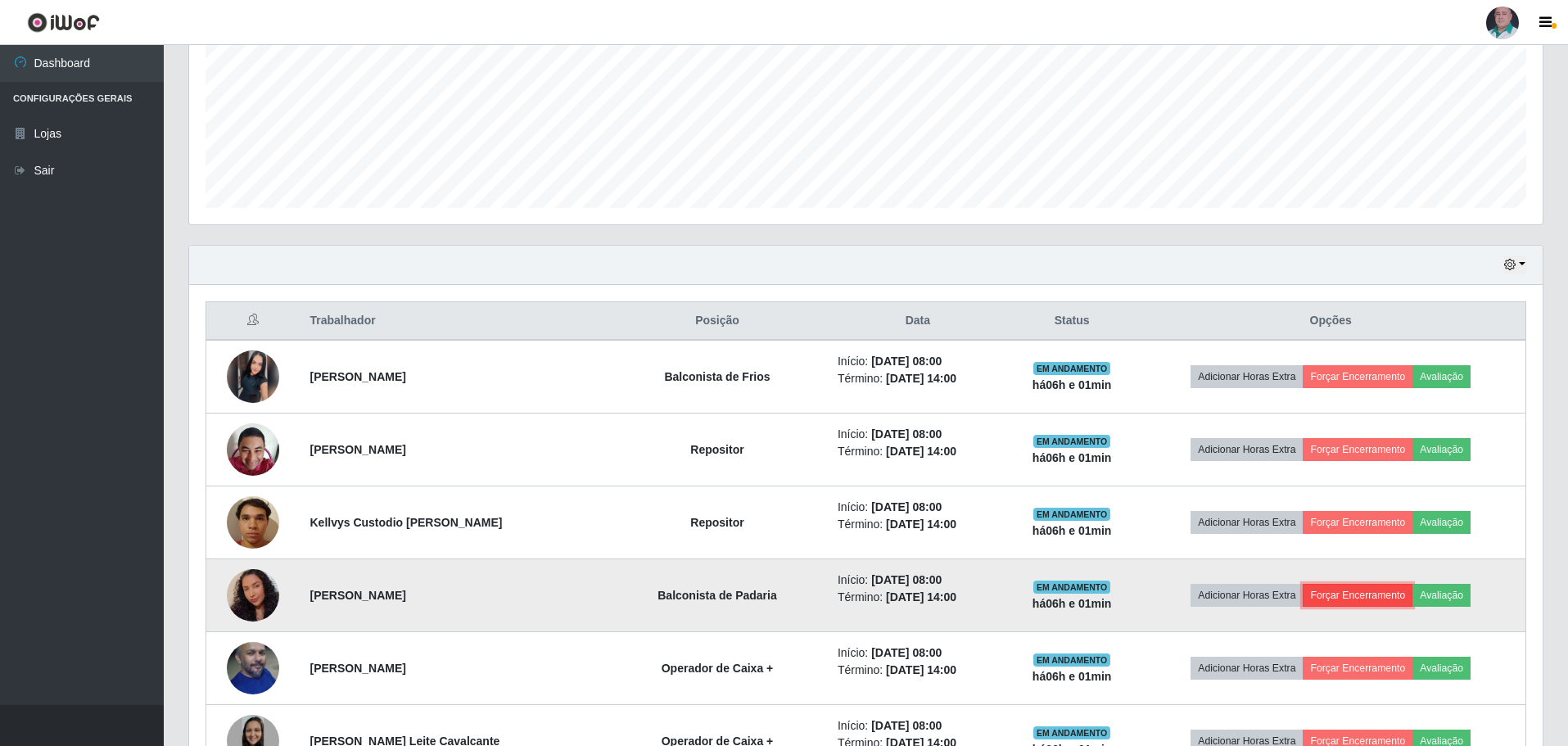
click at [1340, 592] on button "Forçar Encerramento" at bounding box center [1358, 595] width 110 height 23
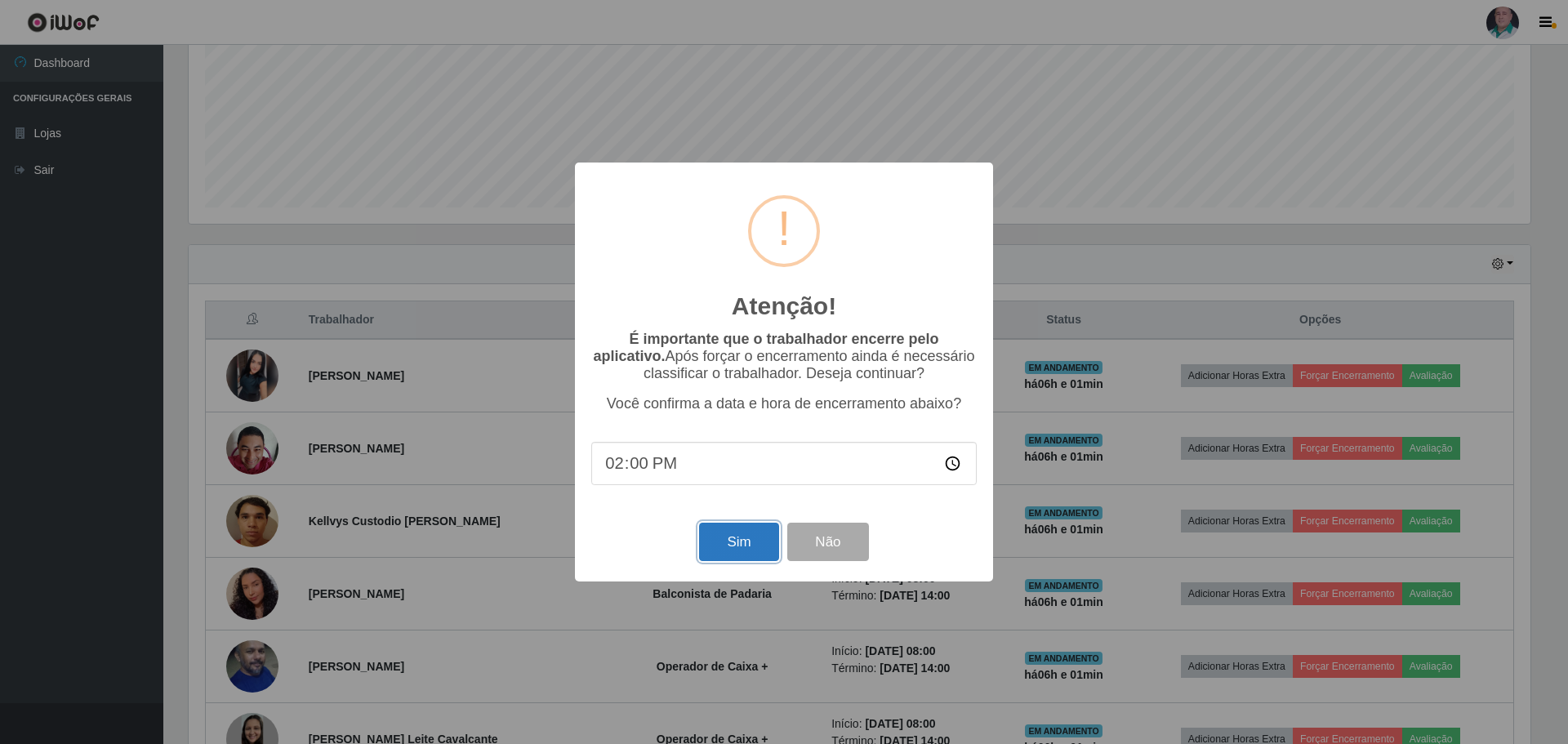
click at [741, 544] on button "Sim" at bounding box center [738, 542] width 79 height 38
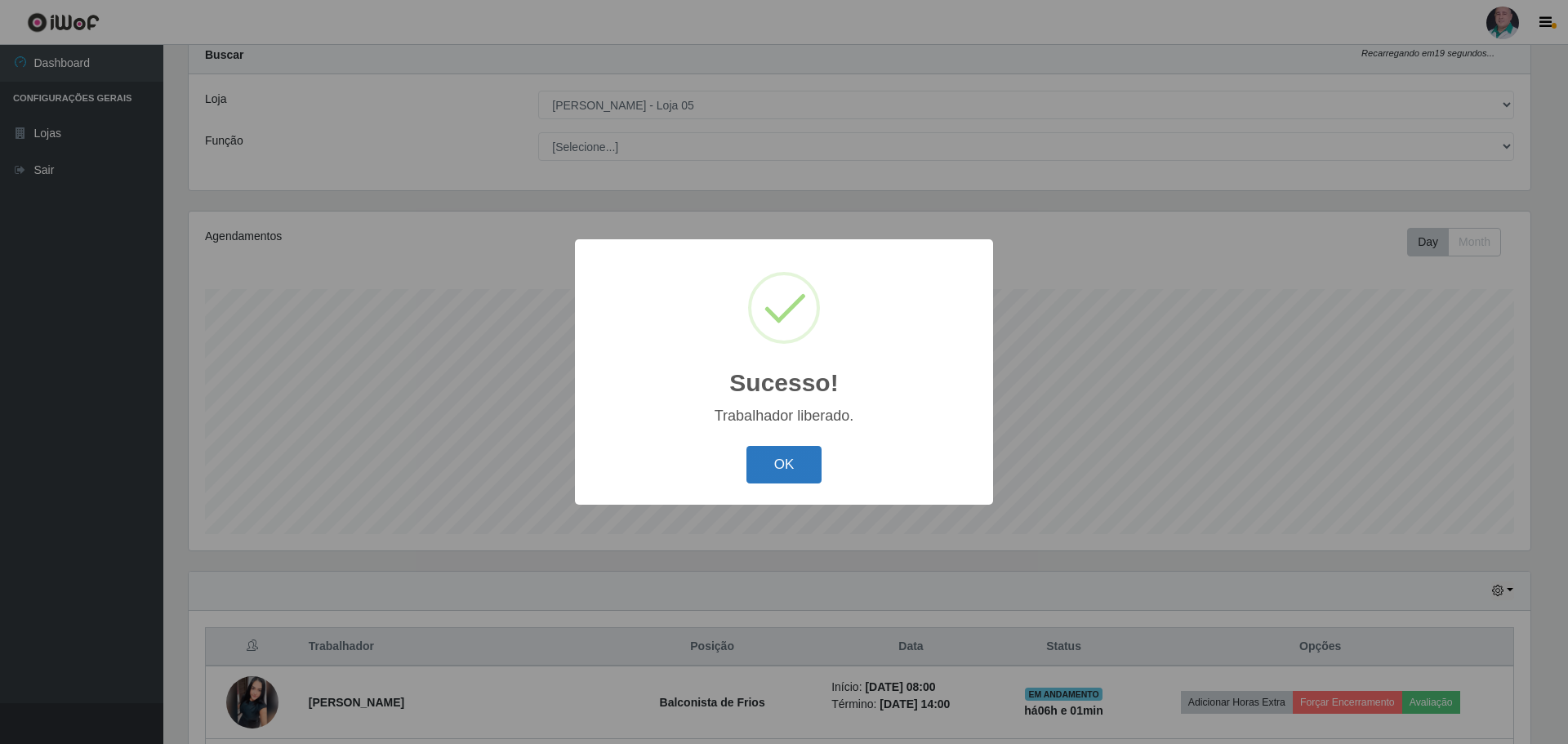
click at [788, 462] on button "OK" at bounding box center [784, 465] width 76 height 38
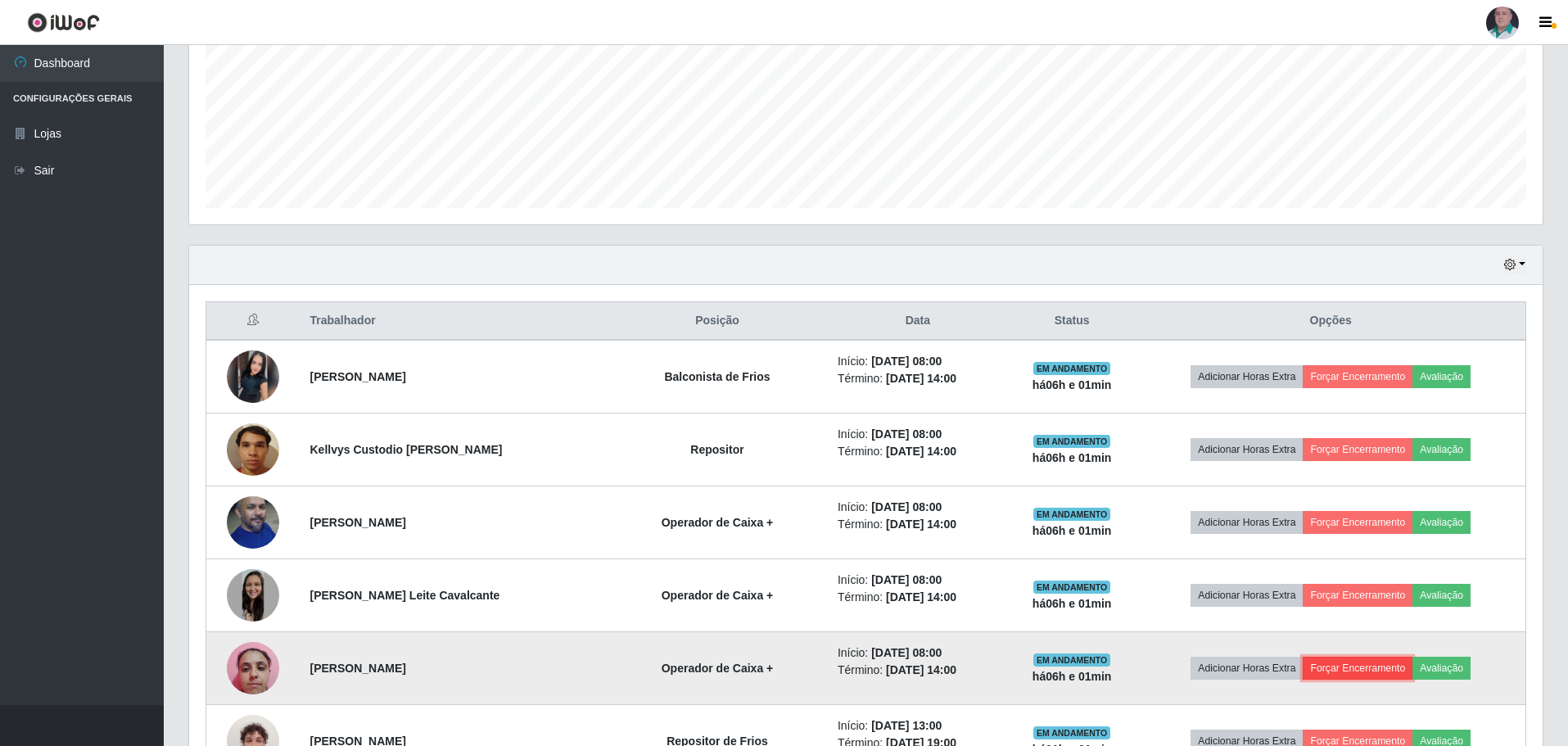
click at [1377, 672] on button "Forçar Encerramento" at bounding box center [1358, 668] width 110 height 23
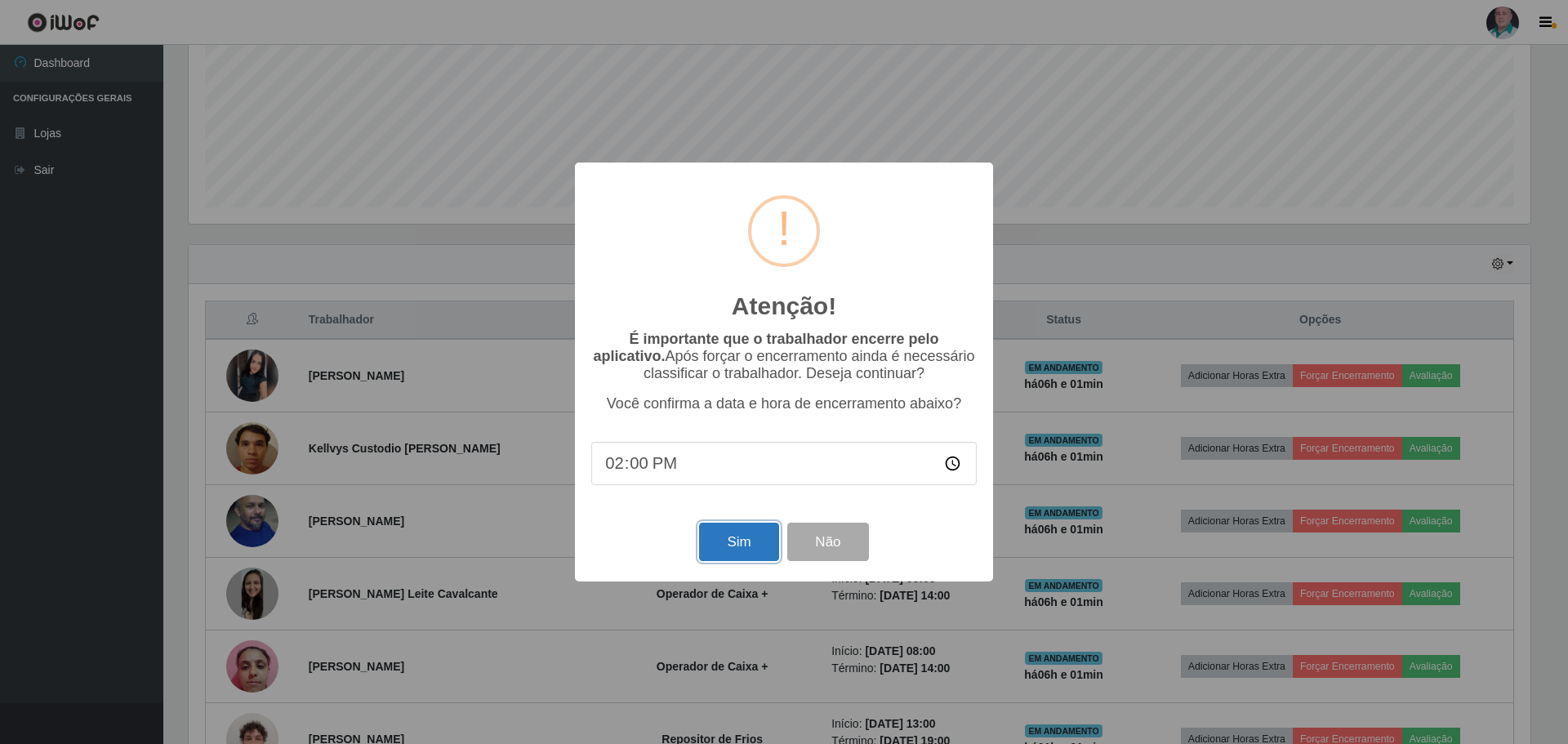
click at [755, 537] on button "Sim" at bounding box center [738, 542] width 79 height 38
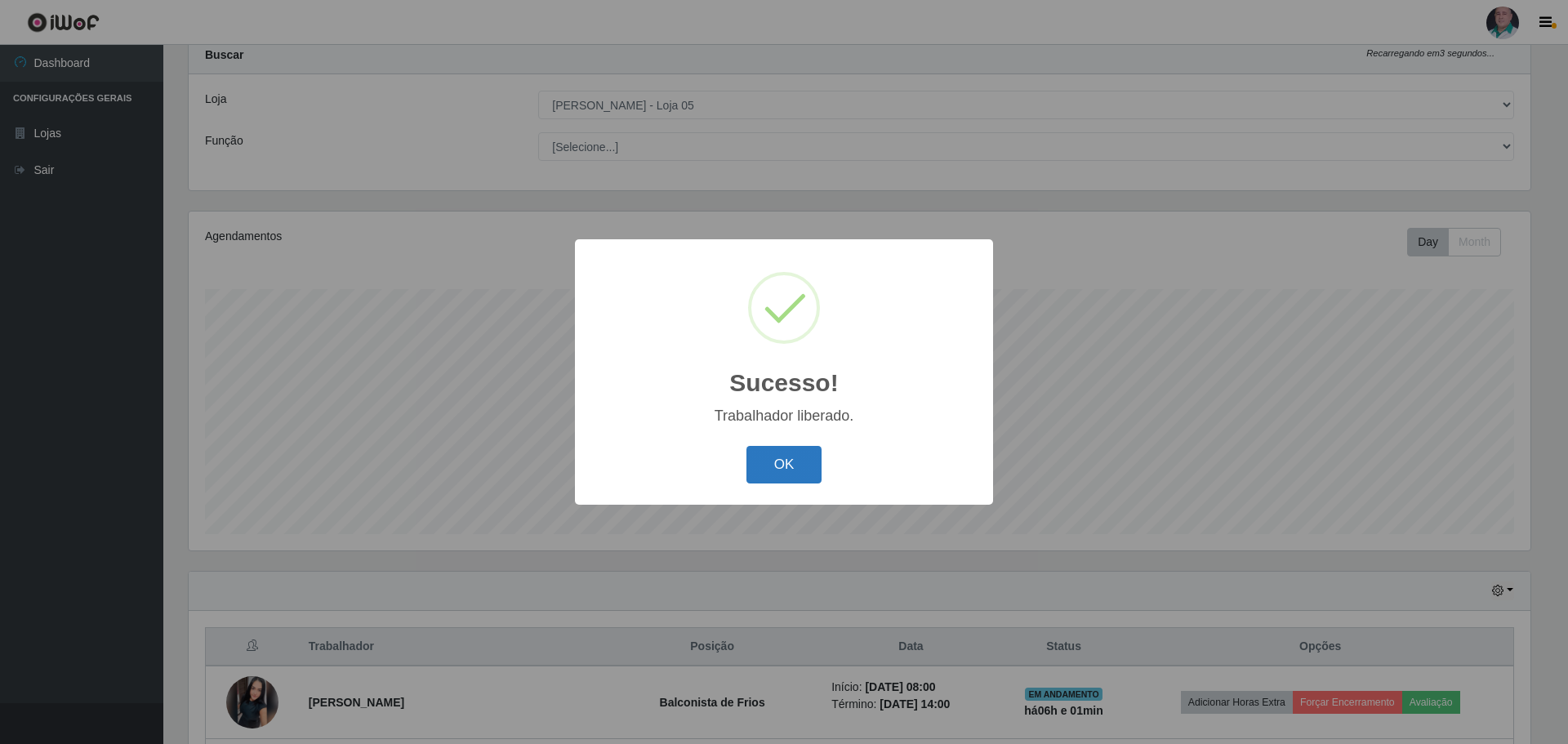
click at [794, 460] on button "OK" at bounding box center [784, 465] width 76 height 38
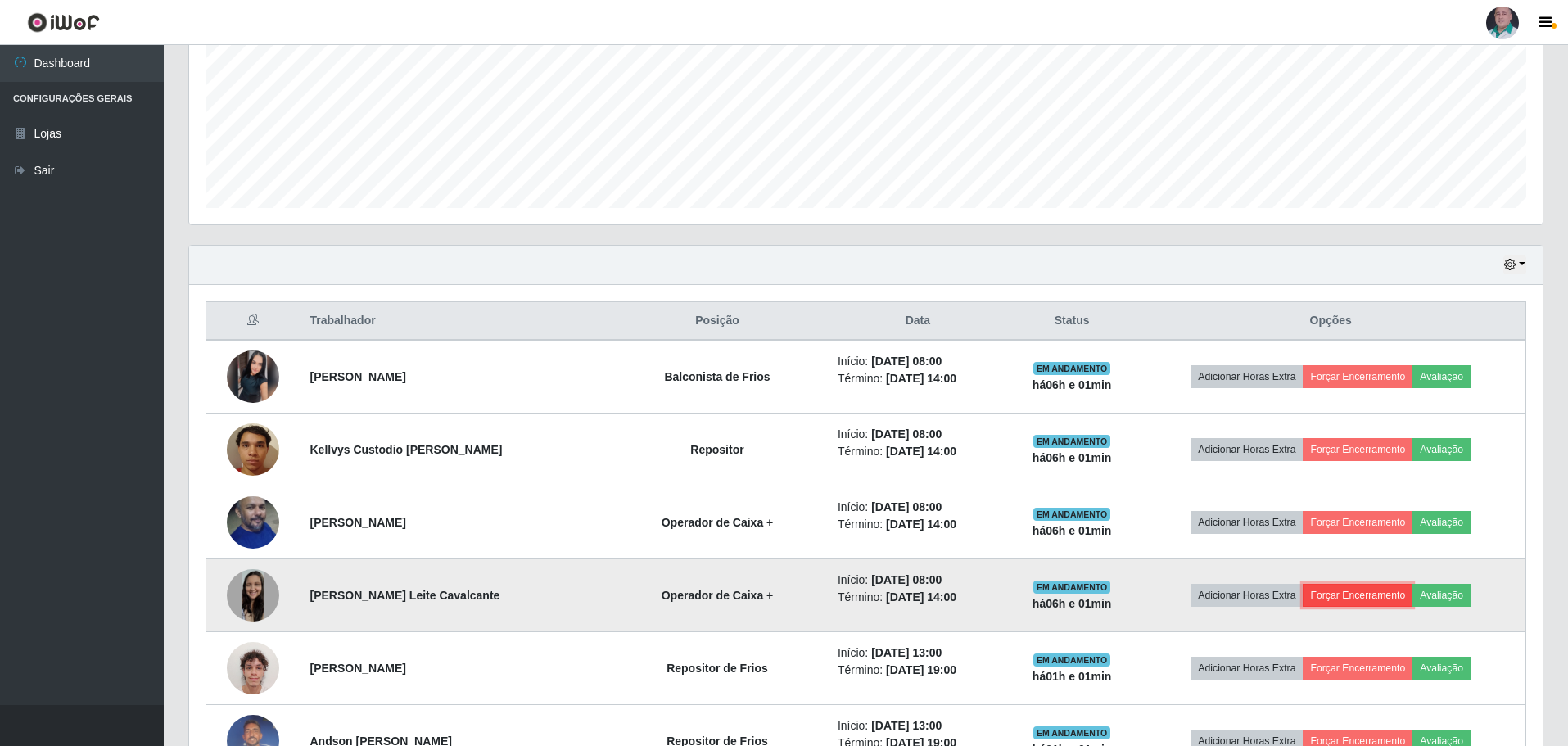
click at [1355, 592] on button "Forçar Encerramento" at bounding box center [1358, 595] width 110 height 23
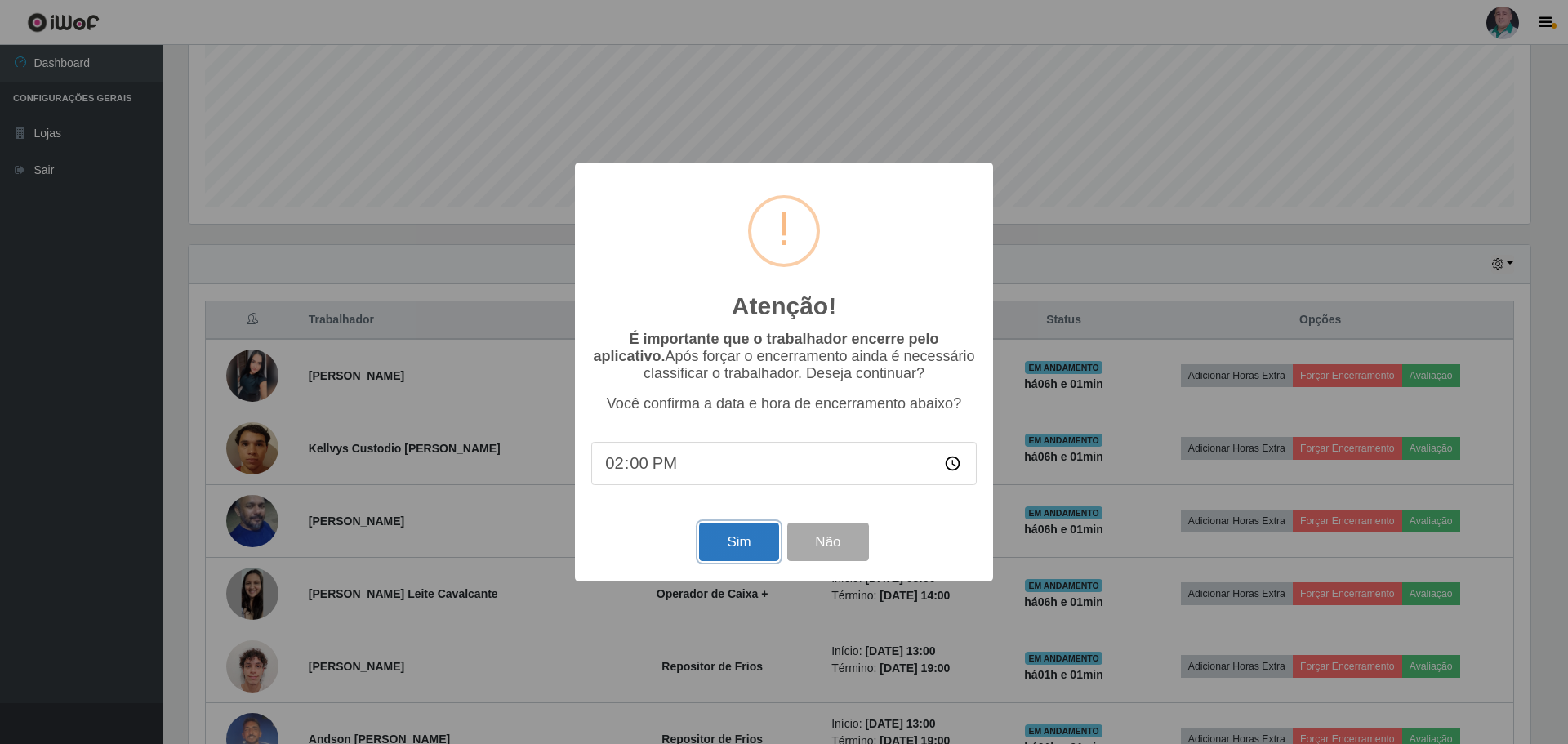
click at [736, 546] on button "Sim" at bounding box center [738, 542] width 79 height 38
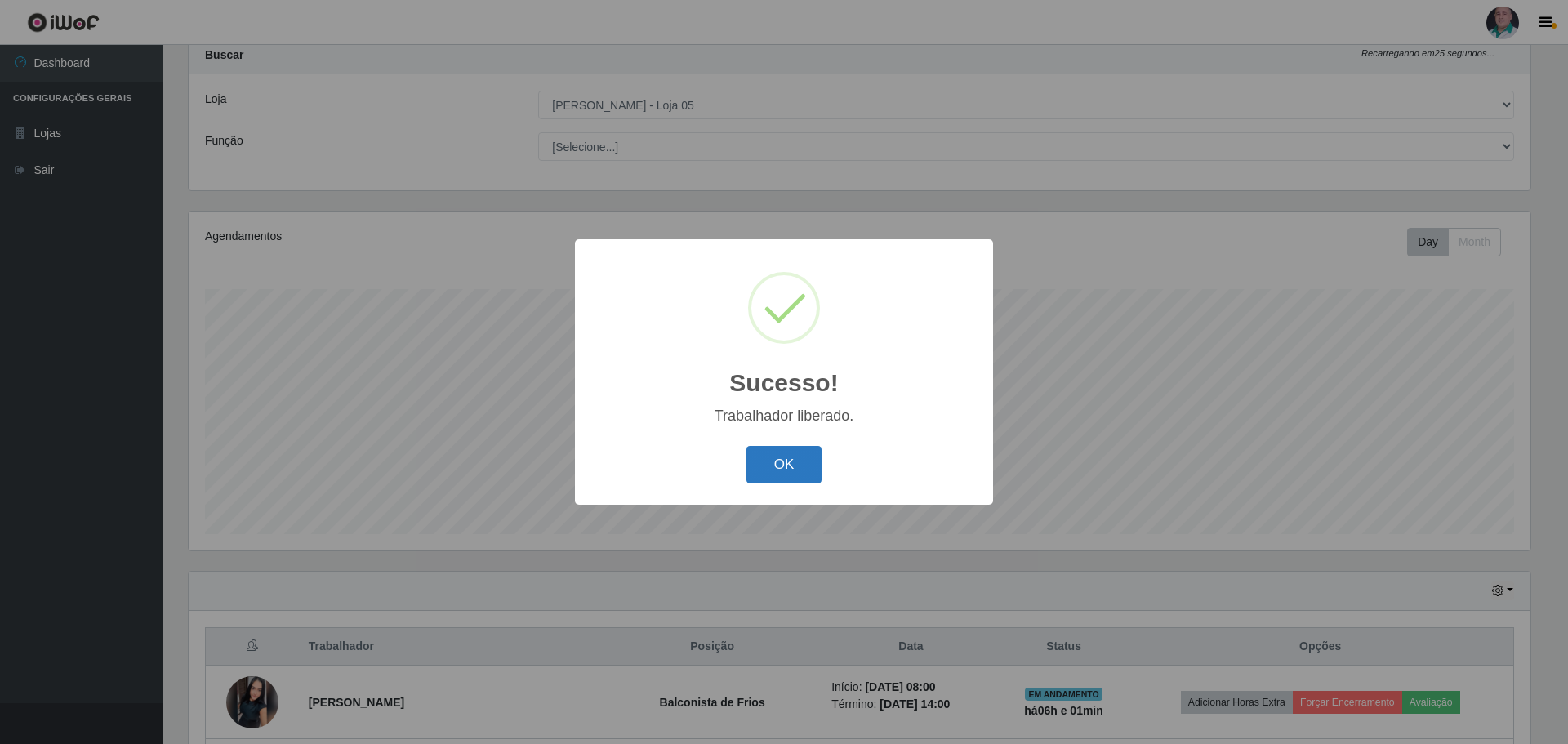
click at [773, 462] on button "OK" at bounding box center [784, 465] width 76 height 38
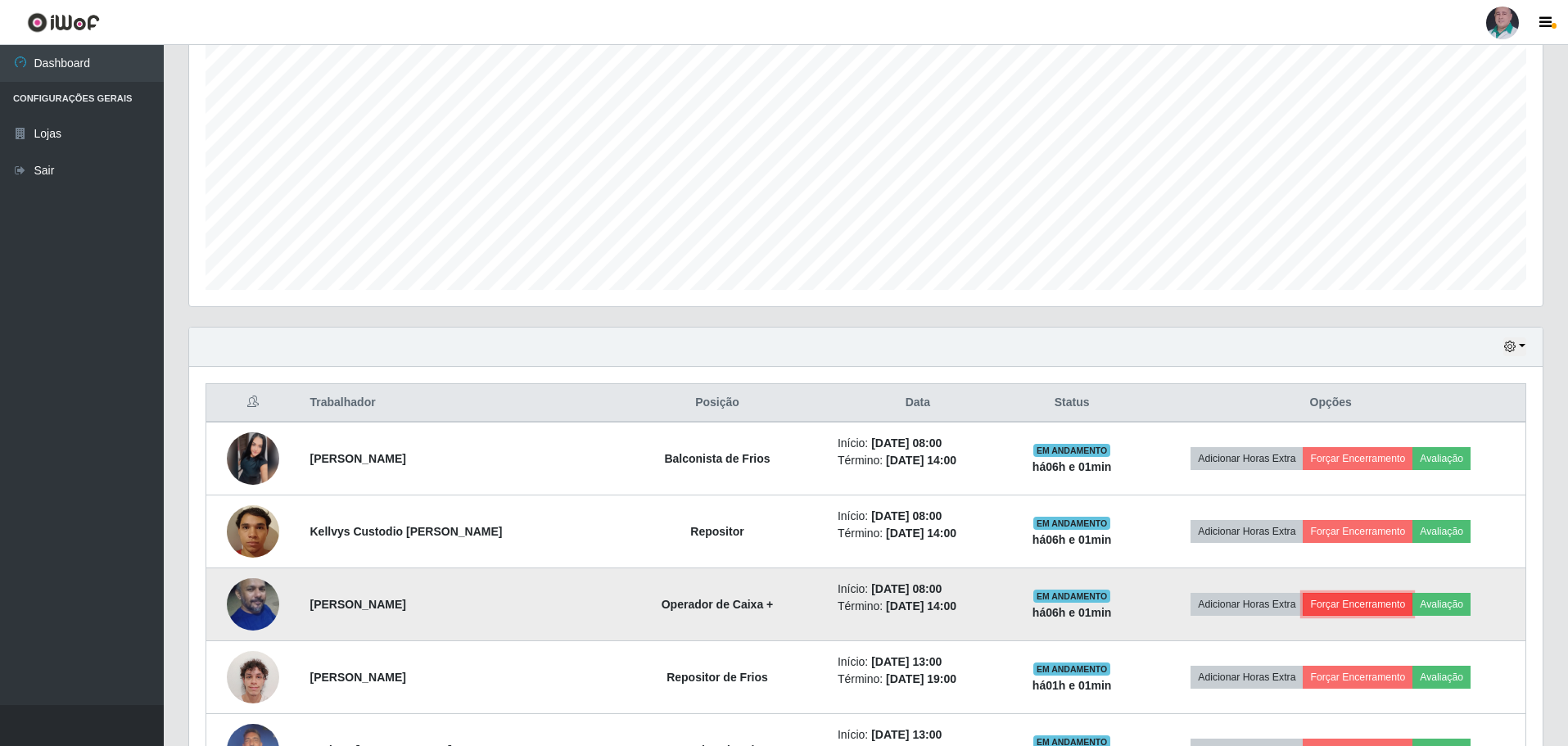
click at [1386, 612] on button "Forçar Encerramento" at bounding box center [1358, 604] width 110 height 23
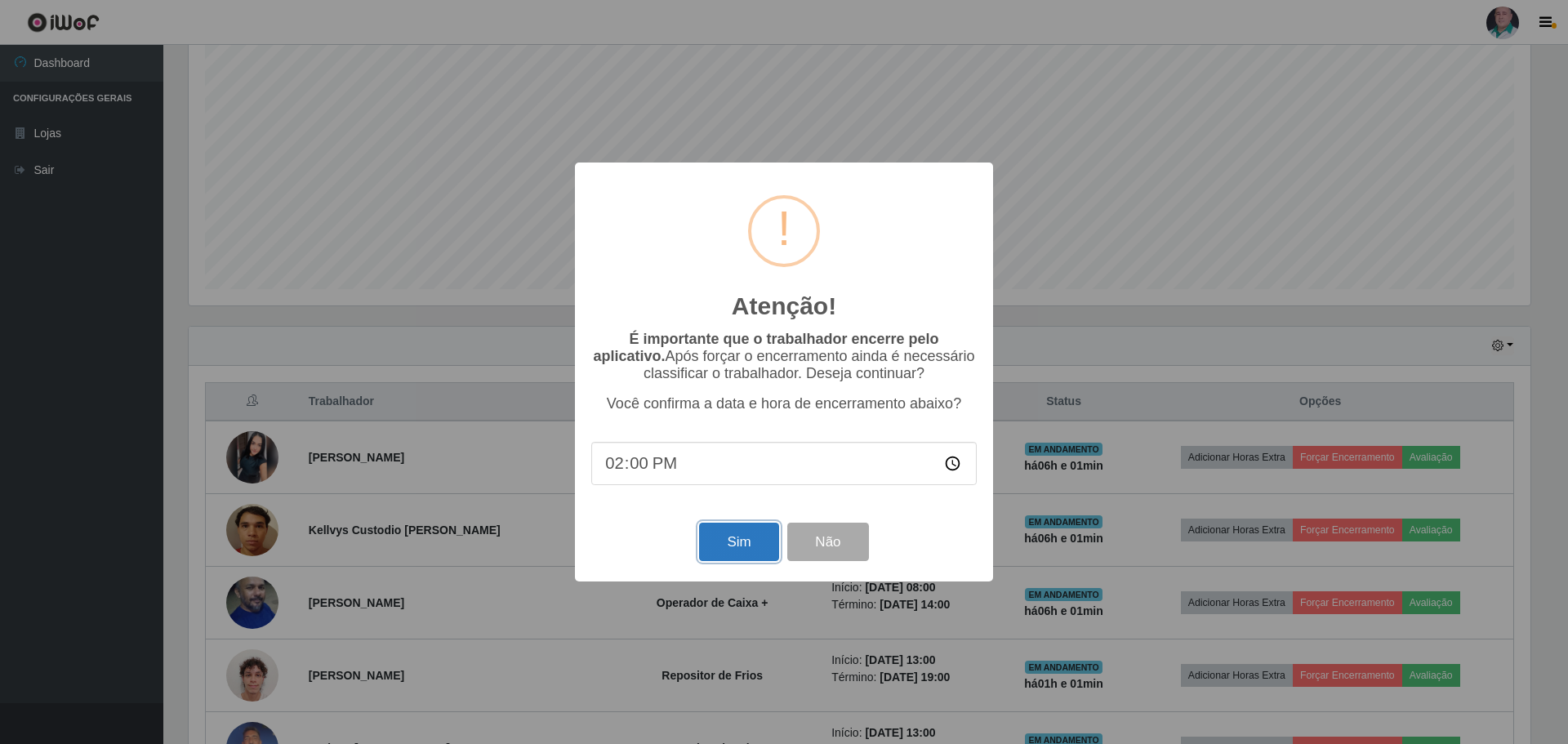
click at [740, 542] on button "Sim" at bounding box center [738, 542] width 79 height 38
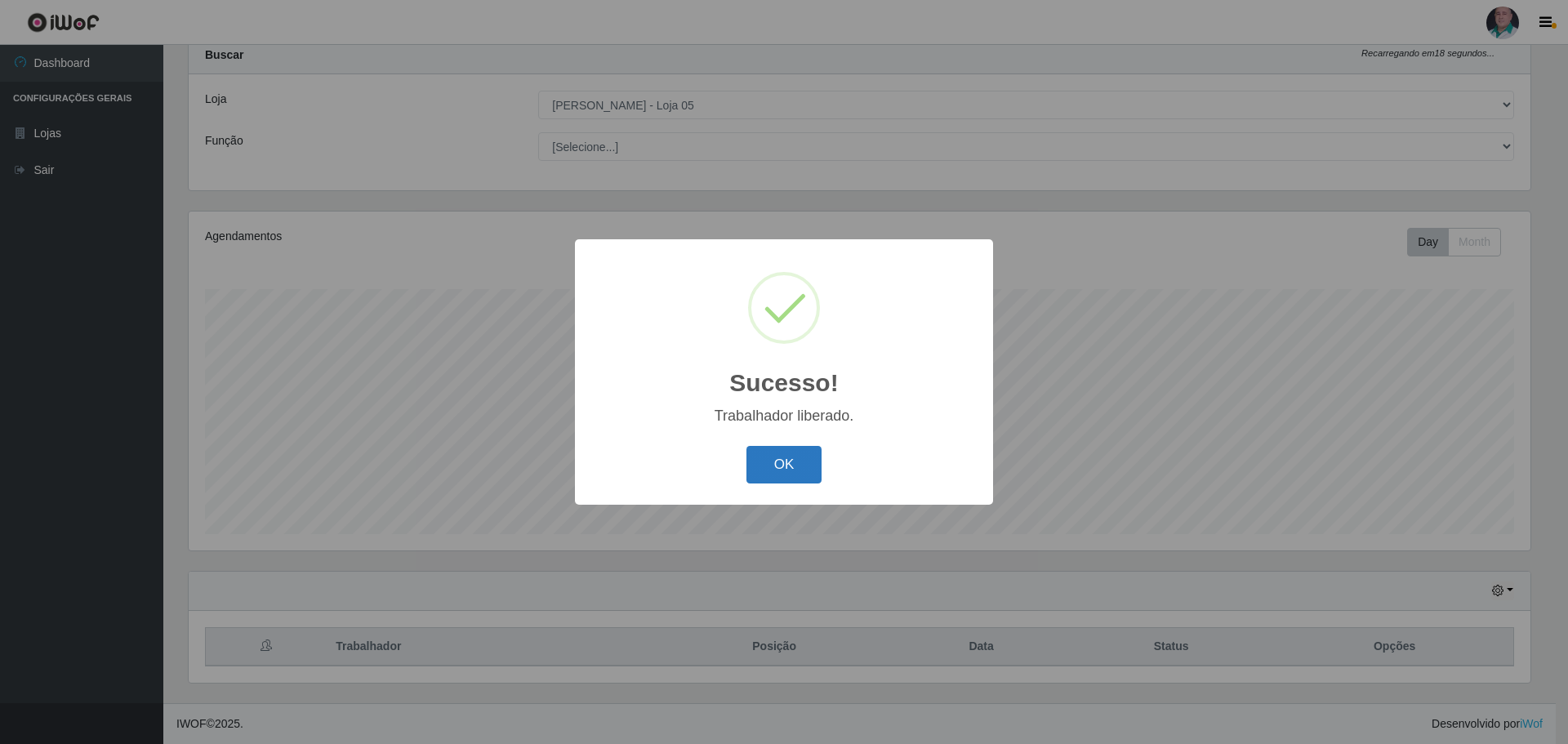
click at [791, 459] on button "OK" at bounding box center [784, 465] width 76 height 38
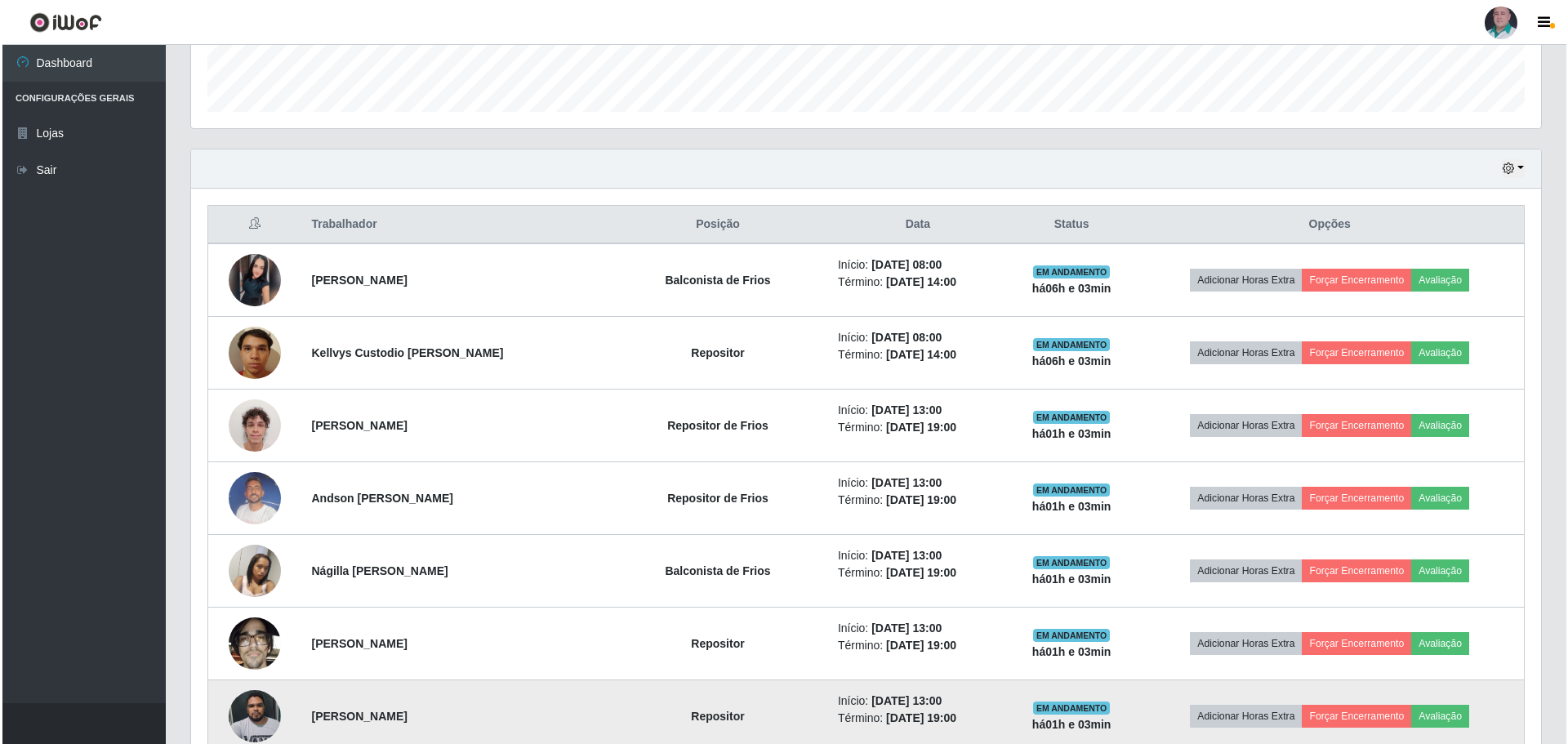
scroll to position [470, 0]
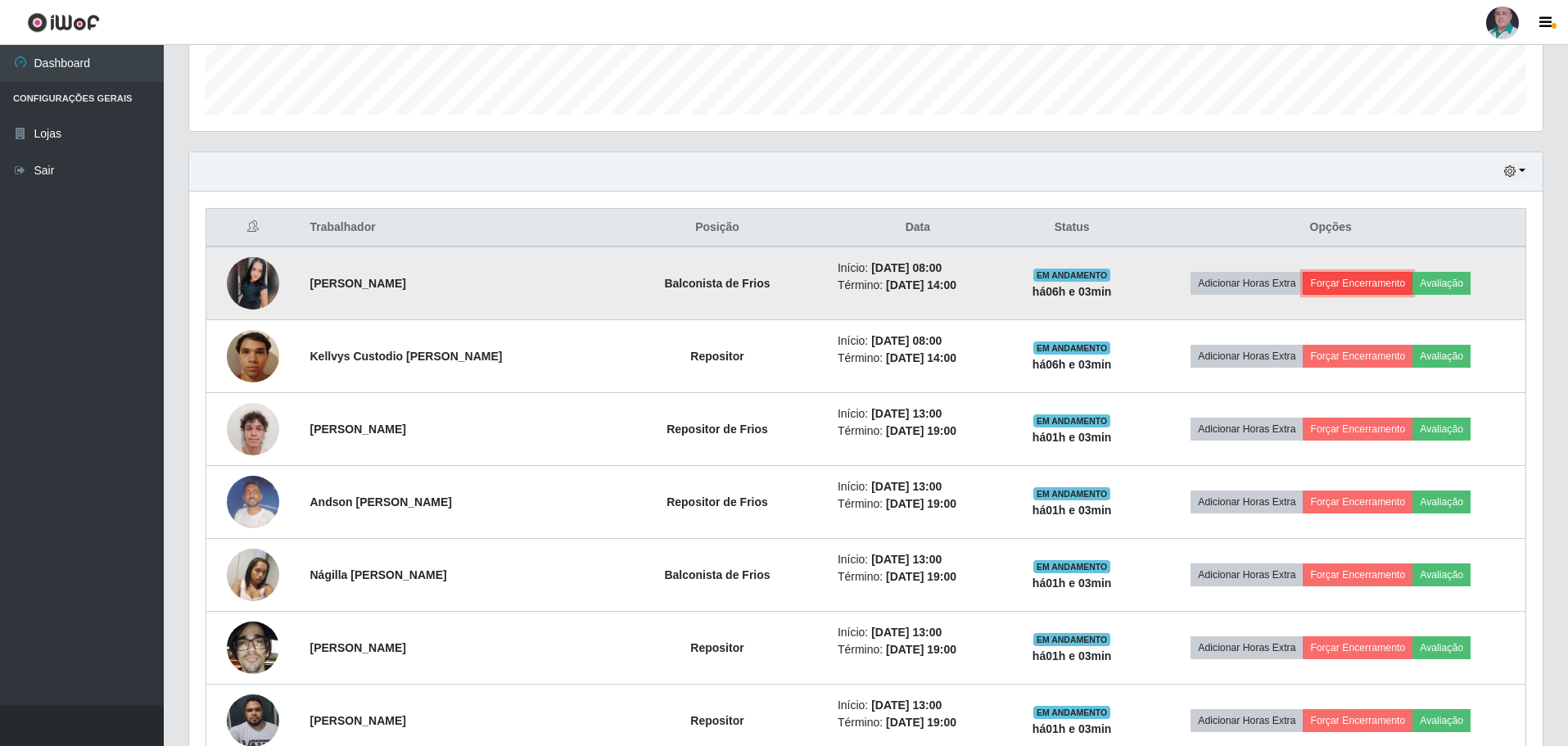
click at [1344, 283] on button "Forçar Encerramento" at bounding box center [1358, 284] width 110 height 23
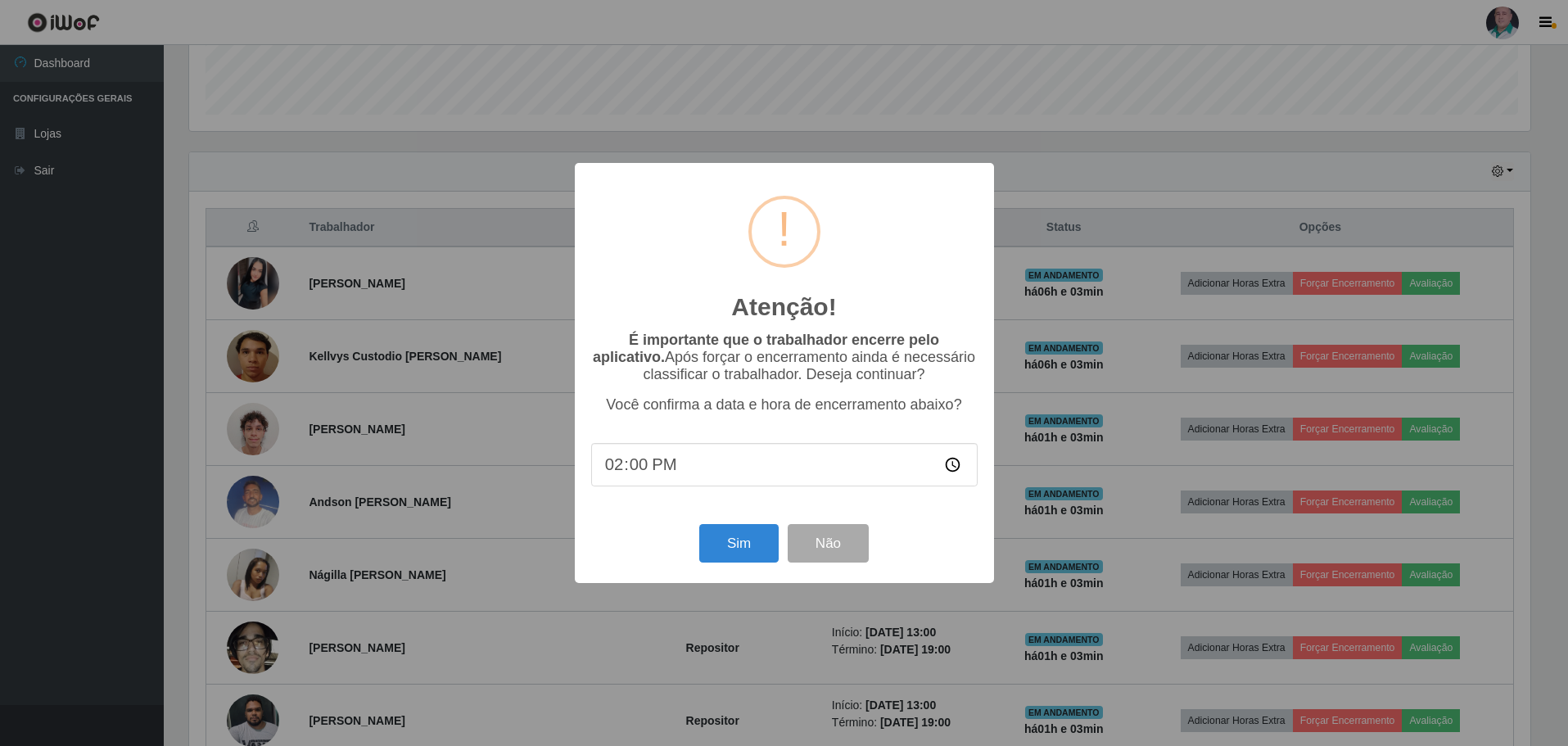
scroll to position [339, 1345]
click at [758, 538] on button "Sim" at bounding box center [740, 544] width 79 height 38
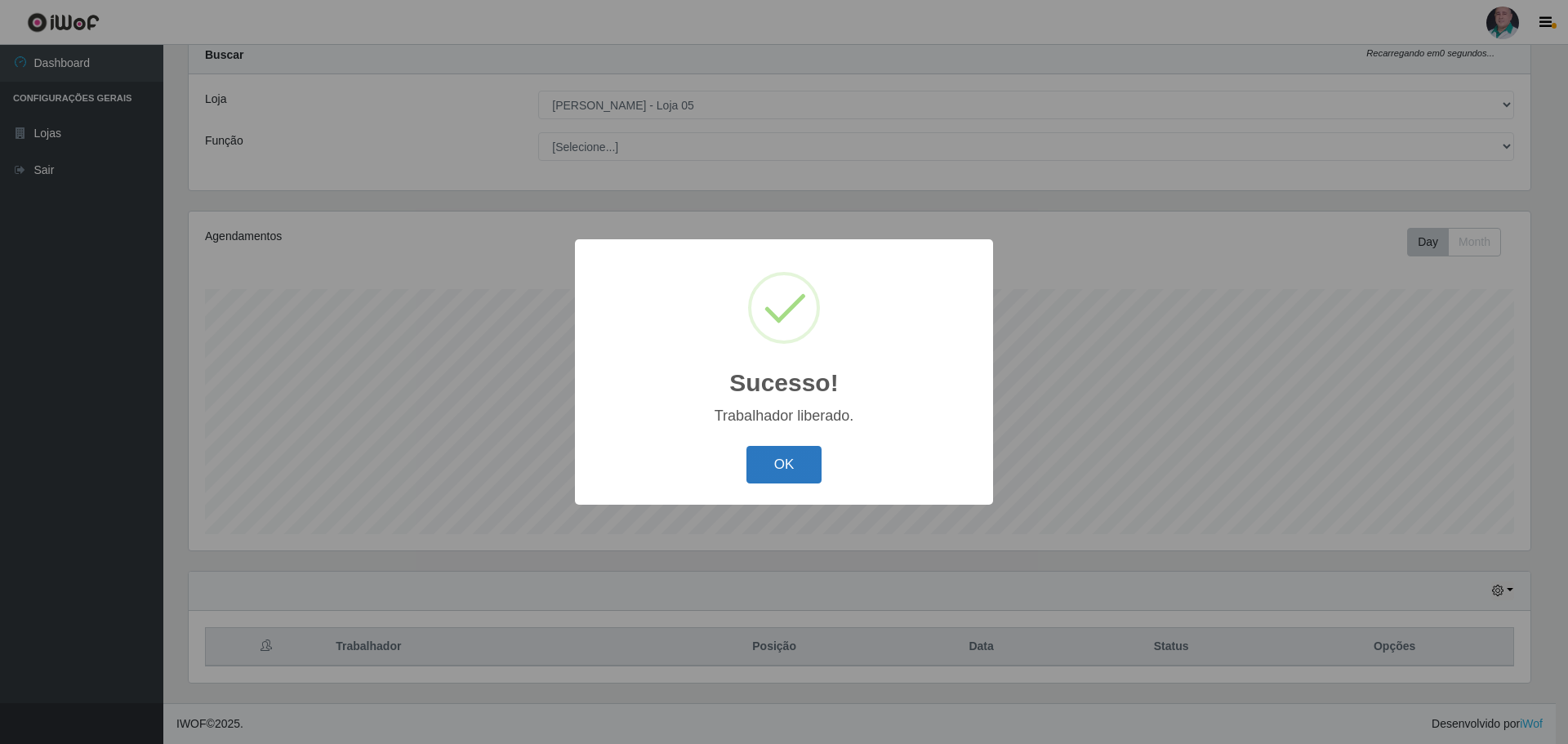
click at [769, 459] on button "OK" at bounding box center [784, 465] width 76 height 38
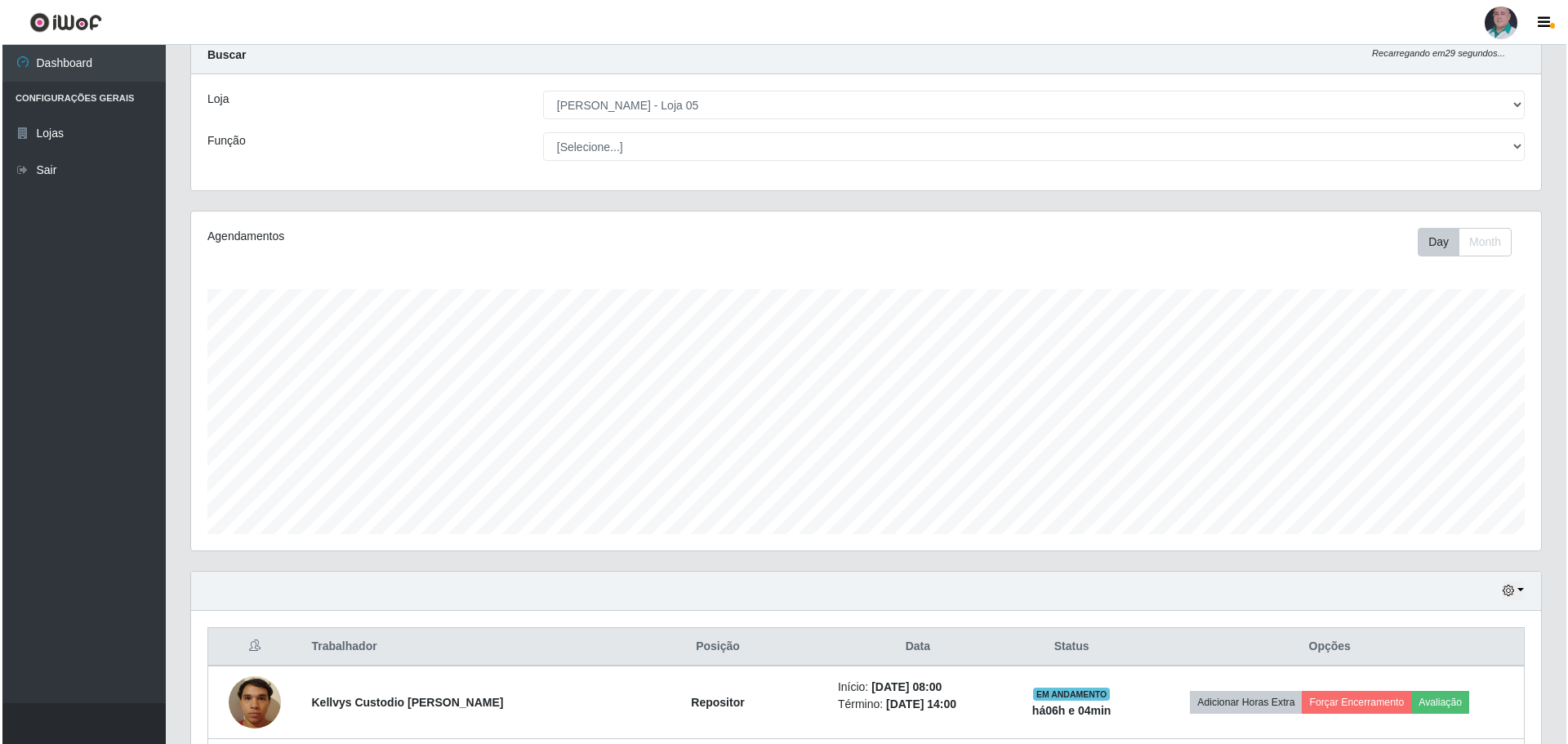
scroll to position [338, 1350]
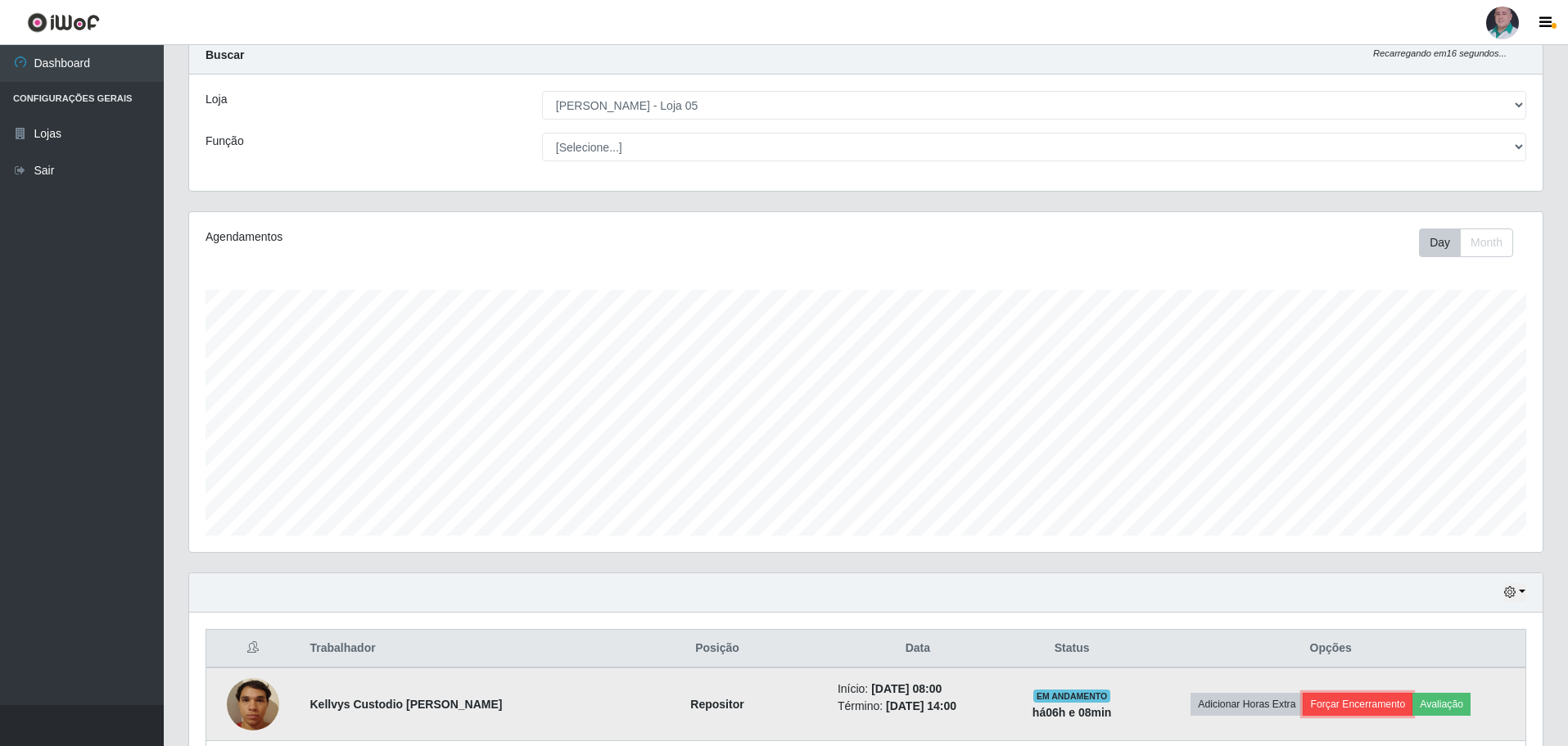
click at [1333, 702] on button "Forçar Encerramento" at bounding box center [1358, 704] width 110 height 23
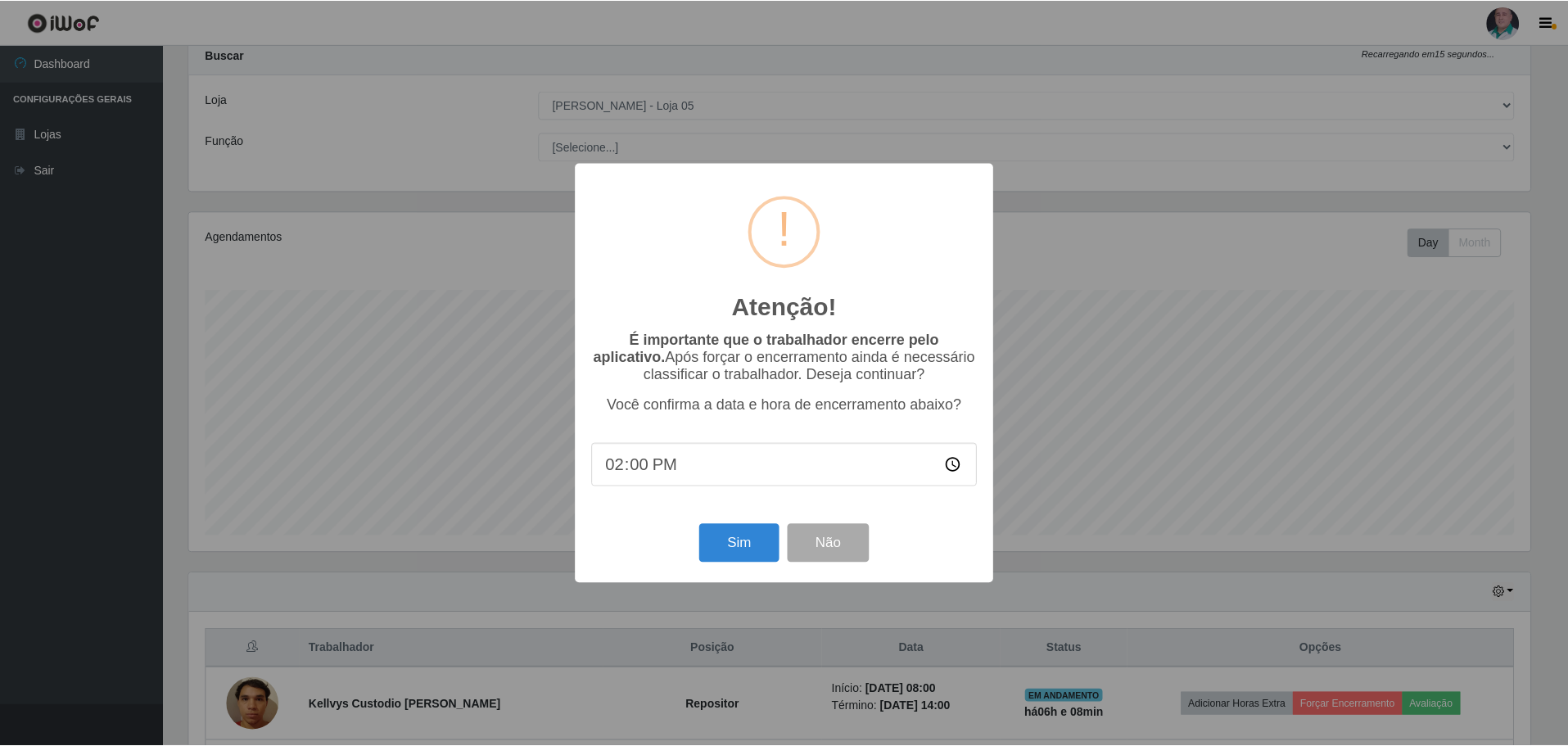
scroll to position [339, 1345]
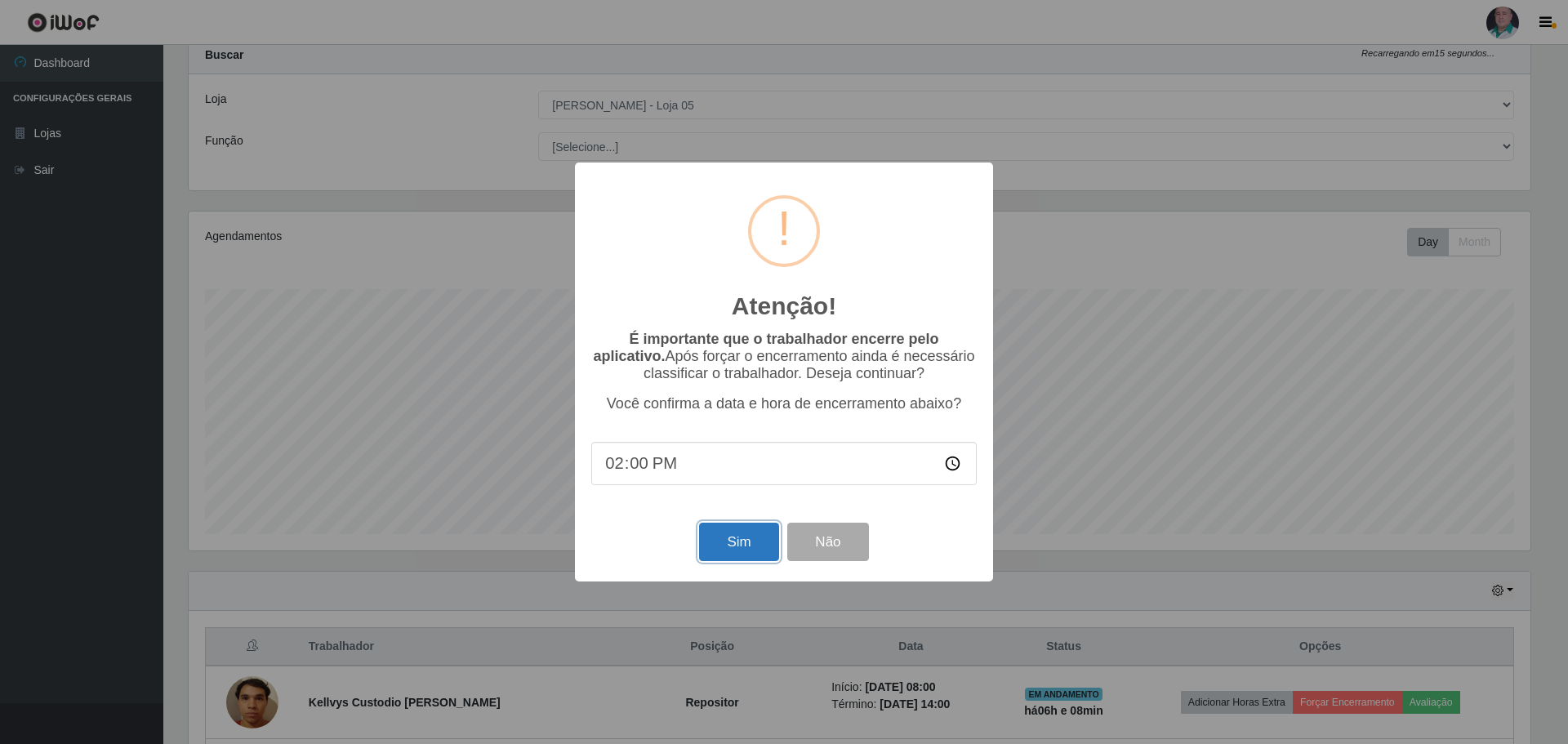
click at [754, 541] on button "Sim" at bounding box center [738, 542] width 79 height 38
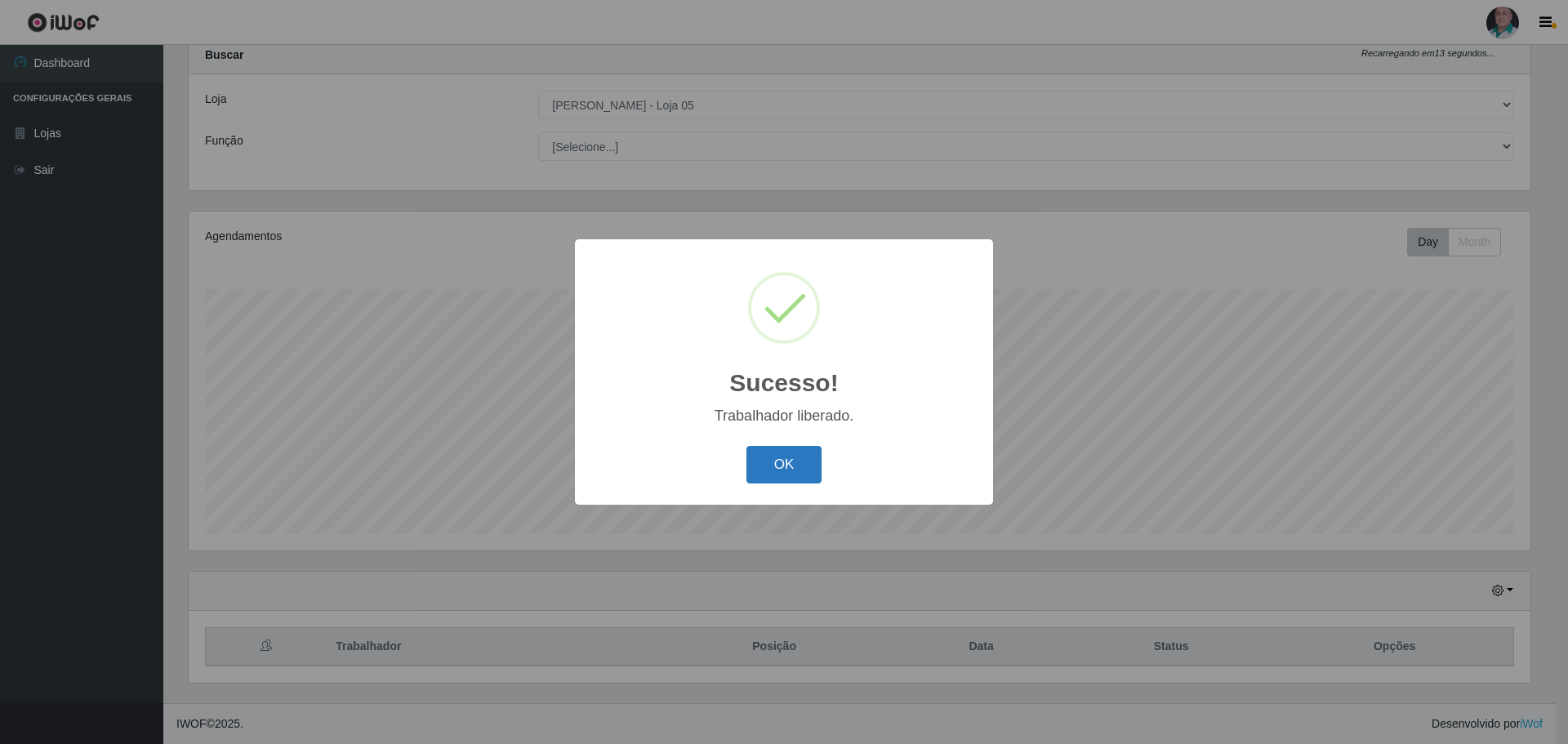
click at [768, 472] on button "OK" at bounding box center [784, 465] width 76 height 38
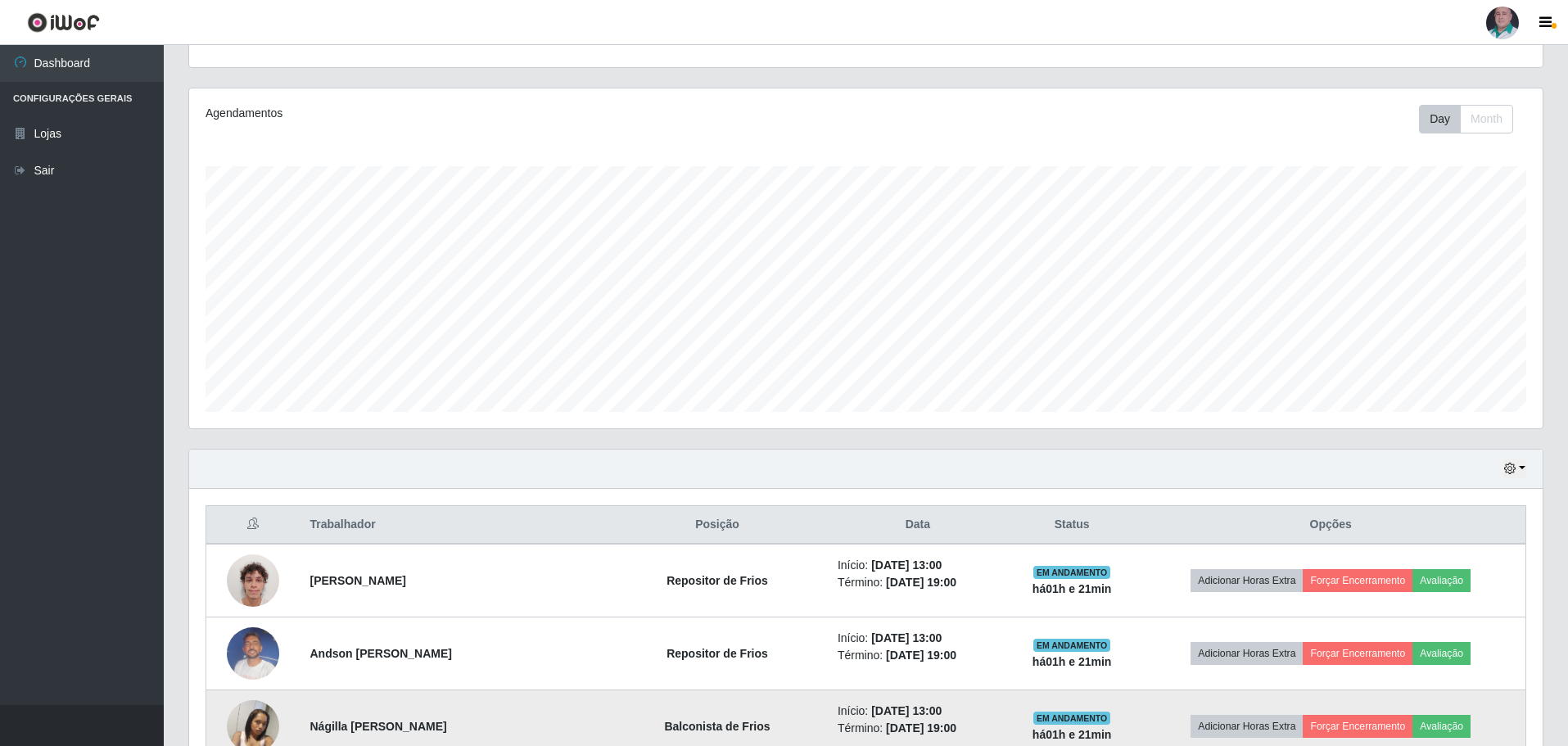
scroll to position [378, 0]
